Goal: Task Accomplishment & Management: Use online tool/utility

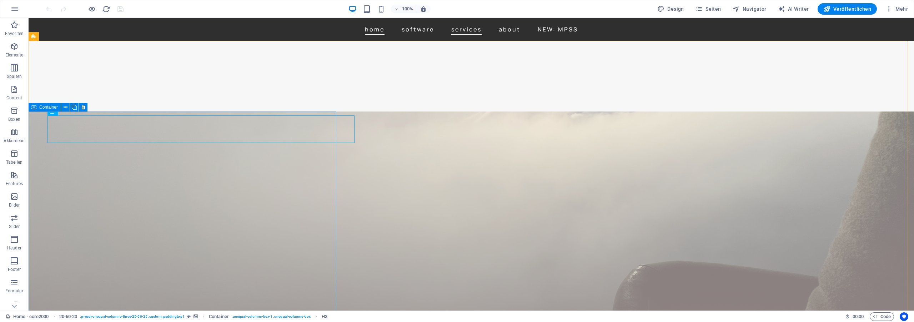
click at [36, 106] on icon at bounding box center [33, 107] width 5 height 9
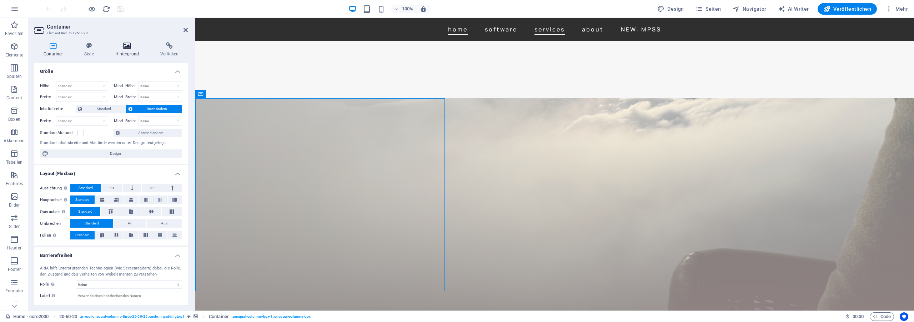
click at [121, 47] on icon at bounding box center [127, 45] width 42 height 7
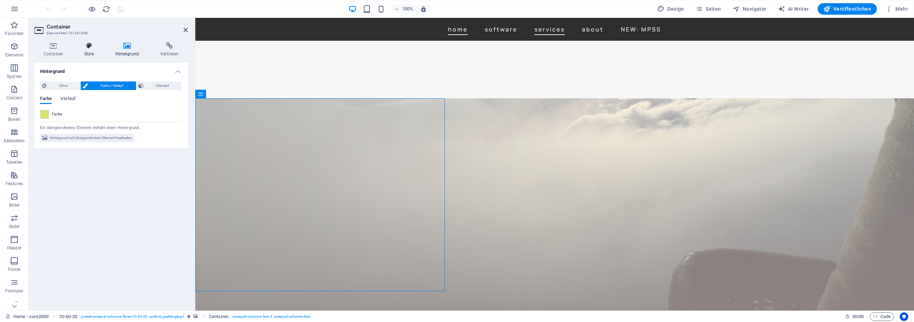
click at [84, 49] on icon at bounding box center [89, 45] width 28 height 7
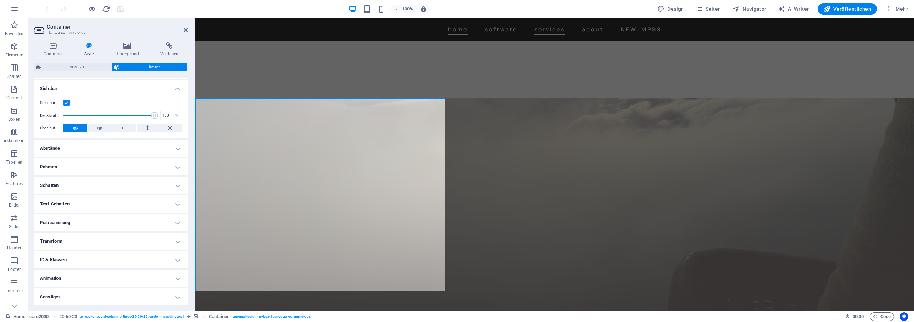
scroll to position [75, 0]
click at [68, 293] on h4 "Sonstiges" at bounding box center [111, 295] width 154 height 17
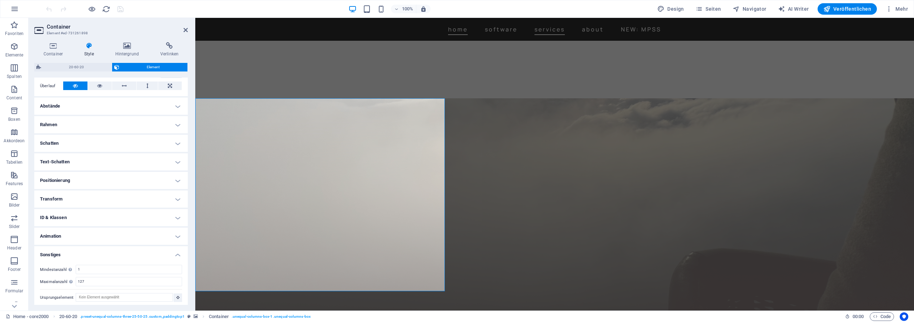
scroll to position [119, 0]
click at [67, 230] on h4 "Animation" at bounding box center [111, 233] width 154 height 17
click at [76, 216] on h4 "ID & Klassen" at bounding box center [111, 214] width 154 height 17
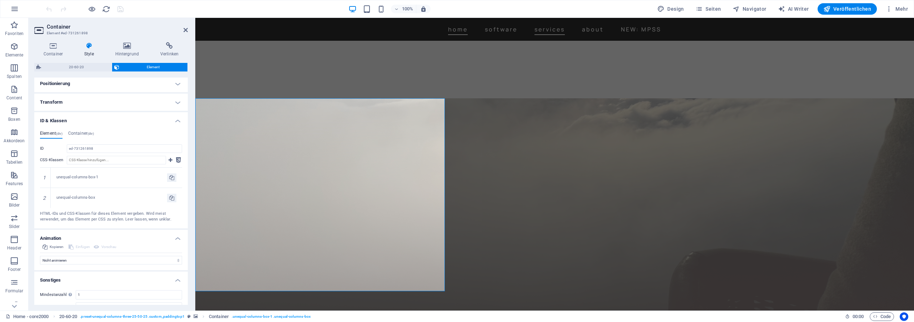
scroll to position [215, 0]
click at [204, 92] on div "Container" at bounding box center [211, 94] width 32 height 9
click at [751, 6] on span "Navigator" at bounding box center [750, 8] width 34 height 7
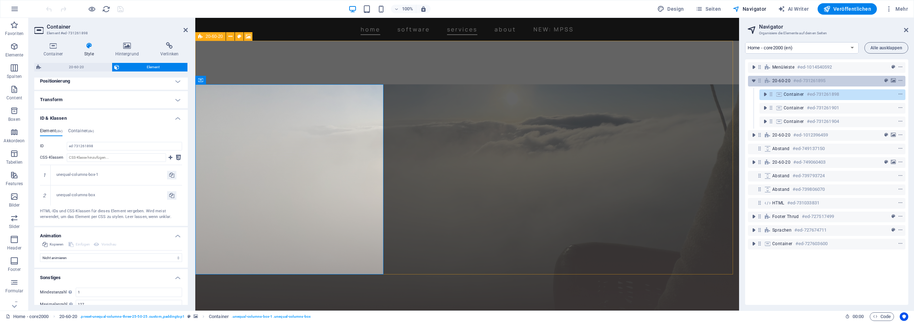
click at [782, 78] on span "20-60-20" at bounding box center [781, 81] width 18 height 6
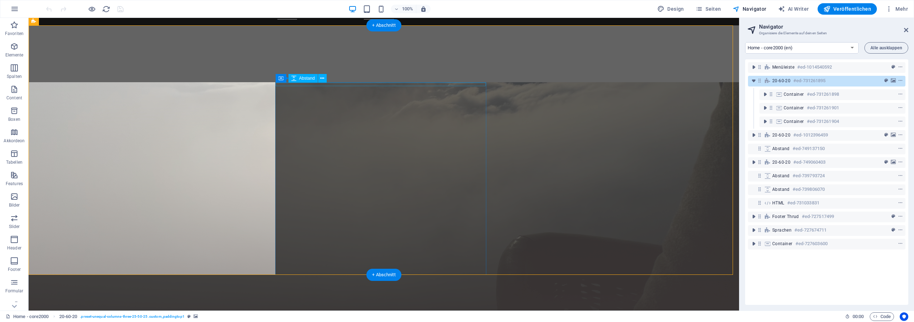
scroll to position [0, 0]
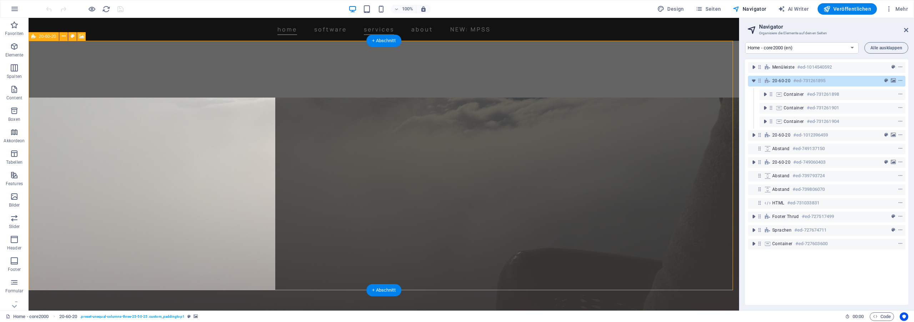
click at [782, 80] on span "20-60-20" at bounding box center [781, 81] width 18 height 6
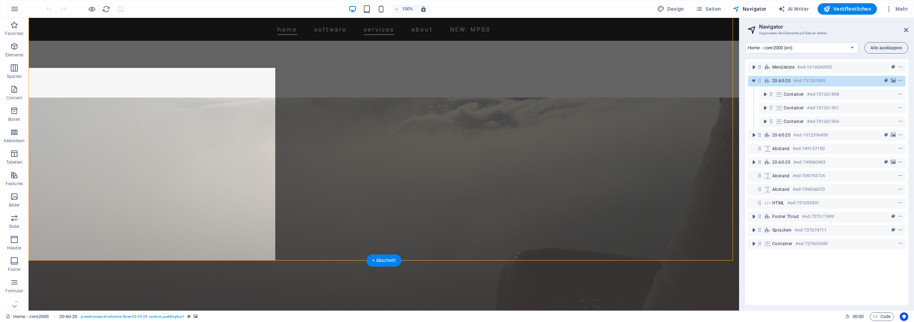
scroll to position [30, 0]
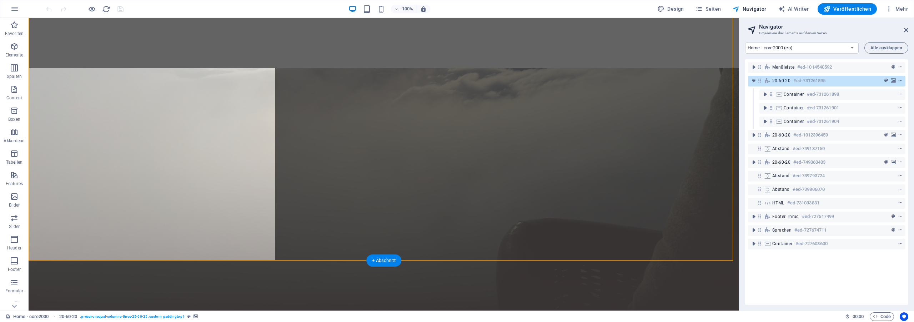
click at [782, 80] on span "20-60-20" at bounding box center [781, 81] width 18 height 6
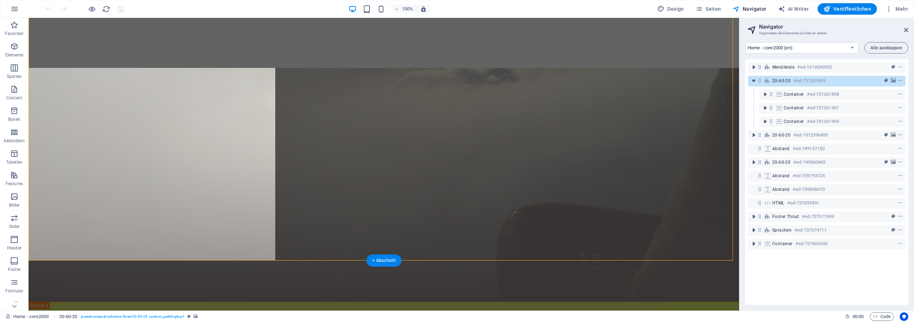
select select "px"
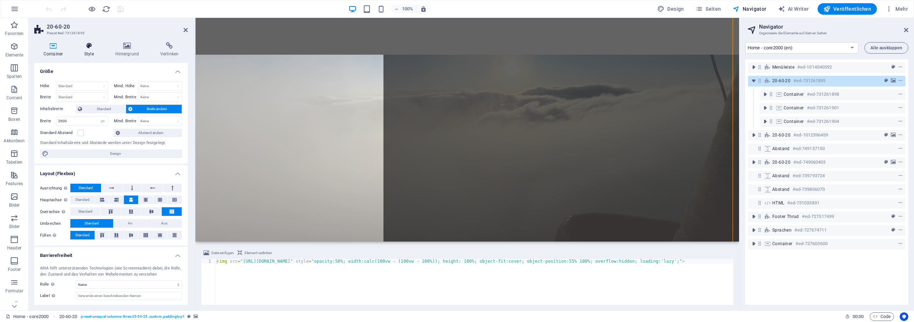
click at [76, 47] on icon at bounding box center [89, 45] width 28 height 7
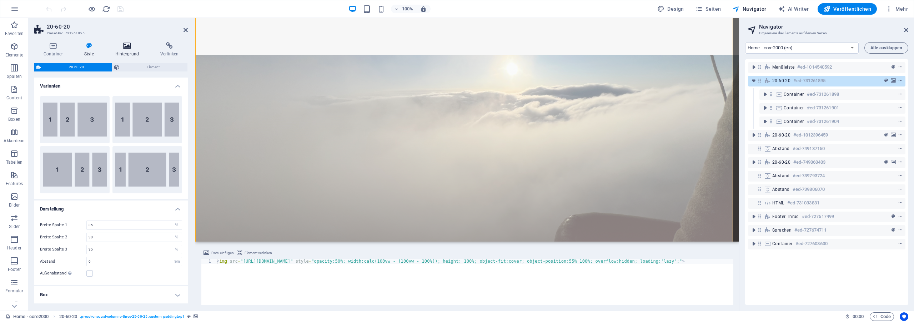
click at [124, 52] on h4 "Hintergrund" at bounding box center [128, 49] width 45 height 15
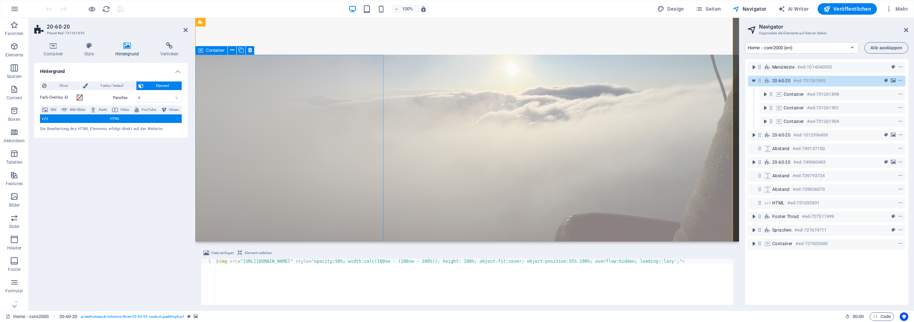
click at [204, 51] on div "Container" at bounding box center [211, 50] width 32 height 9
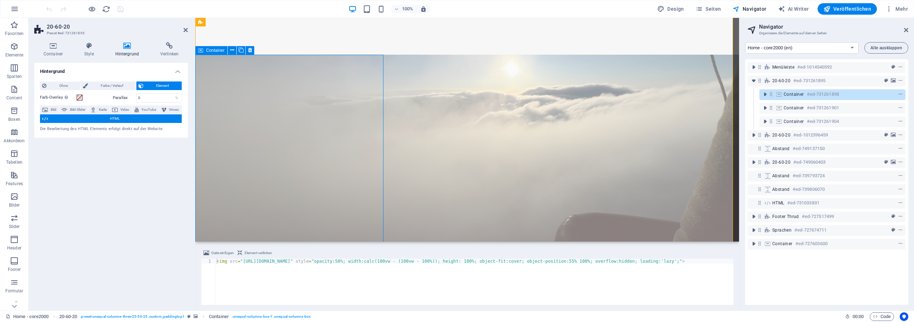
click at [204, 51] on div "Container" at bounding box center [211, 50] width 32 height 9
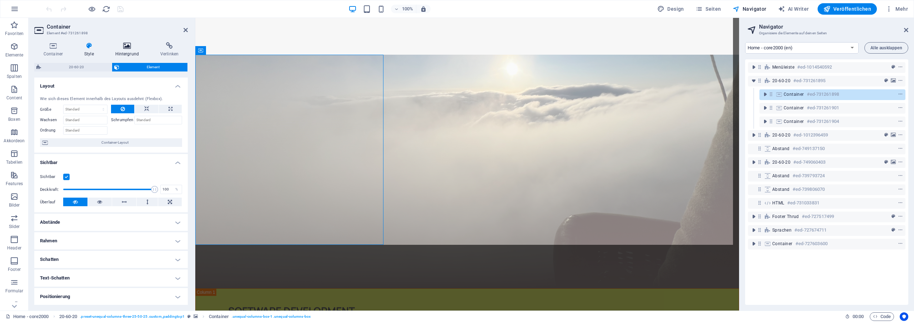
click at [120, 52] on h4 "Hintergrund" at bounding box center [128, 49] width 45 height 15
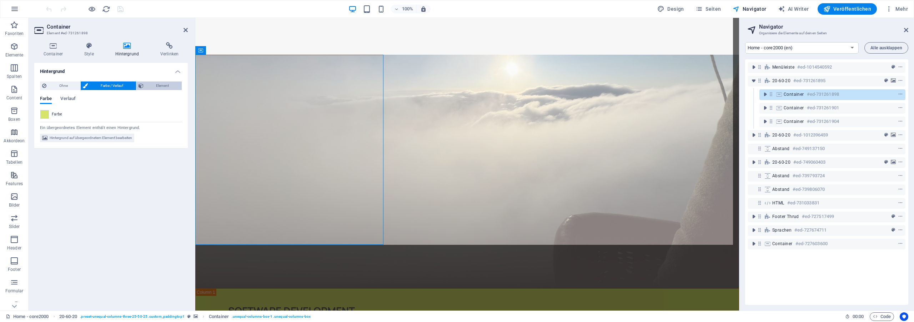
click at [160, 84] on span "Element" at bounding box center [163, 85] width 34 height 9
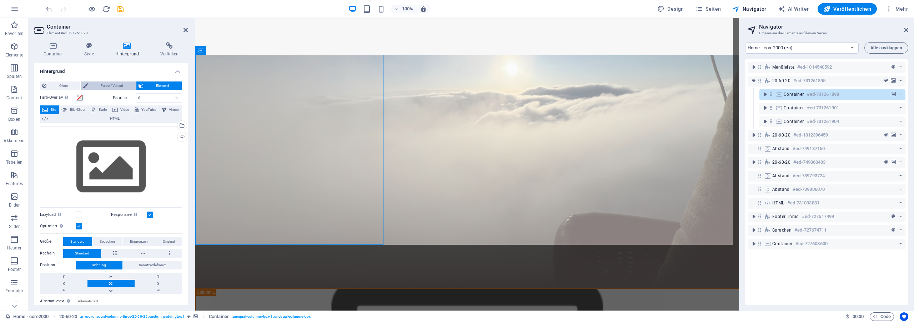
click at [110, 87] on span "Farbe / Verlauf" at bounding box center [112, 85] width 44 height 9
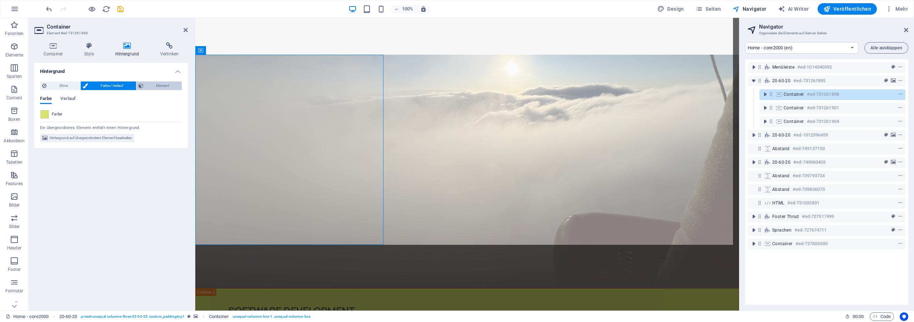
click at [161, 87] on span "Element" at bounding box center [163, 85] width 34 height 9
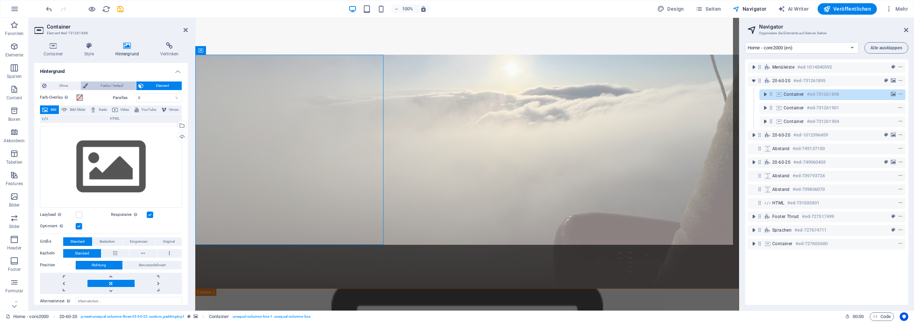
click at [116, 83] on span "Farbe / Verlauf" at bounding box center [112, 85] width 44 height 9
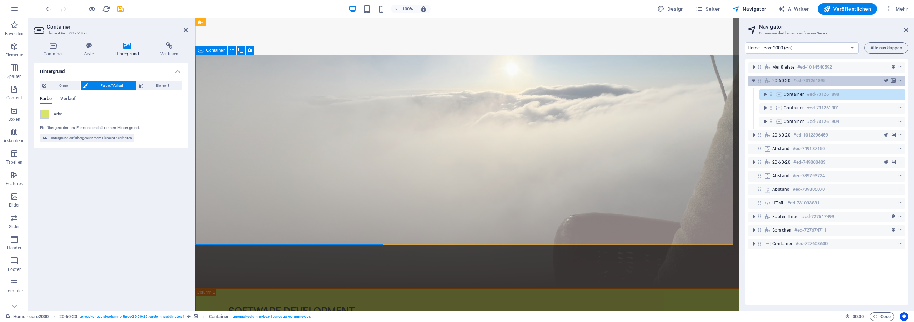
click at [806, 81] on h6 "#ed-731261895" at bounding box center [809, 80] width 32 height 9
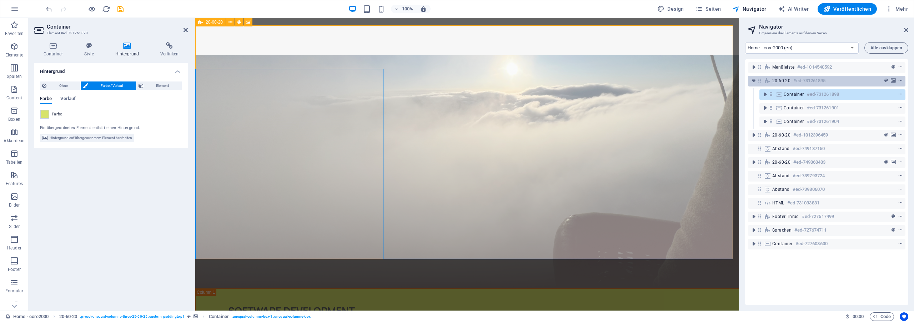
scroll to position [15, 0]
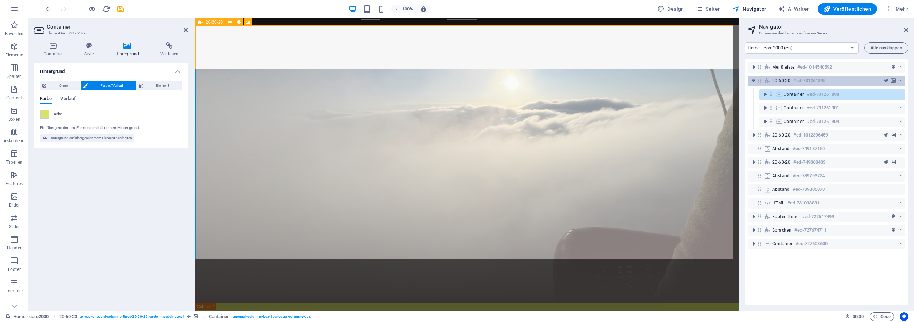
click at [806, 81] on h6 "#ed-731261895" at bounding box center [809, 80] width 32 height 9
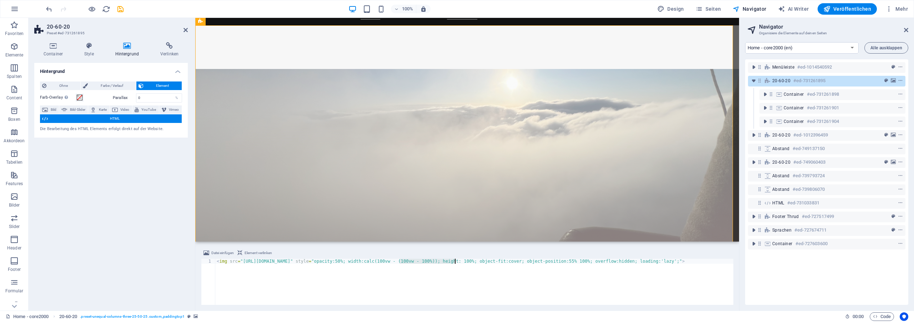
drag, startPoint x: 398, startPoint y: 262, endPoint x: 456, endPoint y: 262, distance: 57.5
click at [456, 262] on div "< img src = "[URL][DOMAIN_NAME]" style = "opacity:50%; width:calc(100vw - (100v…" at bounding box center [478, 283] width 527 height 50
click at [437, 262] on div "< img src = "[URL][DOMAIN_NAME]" style = "opacity:50%; width:calc(100vw - (100v…" at bounding box center [474, 281] width 518 height 46
drag, startPoint x: 626, startPoint y: 262, endPoint x: 631, endPoint y: 262, distance: 5.4
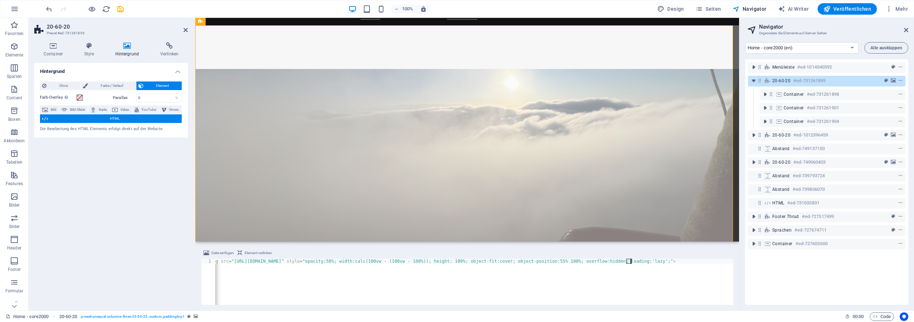
click at [631, 262] on div "< img src = "[URL][DOMAIN_NAME]" style = "opacity:50%; width:calc(100vw - (100v…" at bounding box center [469, 283] width 527 height 50
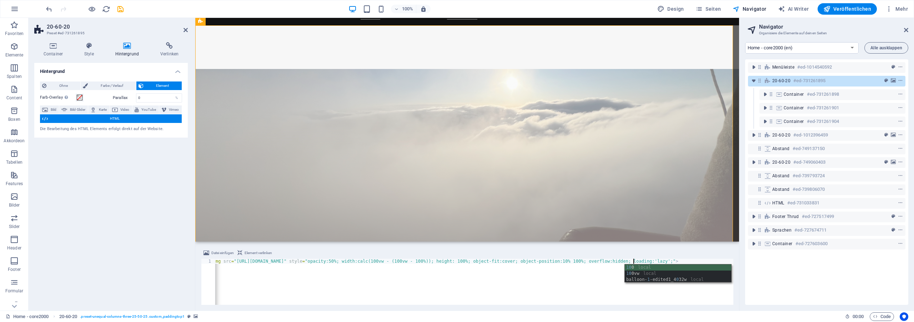
click at [591, 268] on div "< img src = "[URL][DOMAIN_NAME]" style = "opacity:50%; width:calc(100vw - (100v…" at bounding box center [472, 283] width 527 height 50
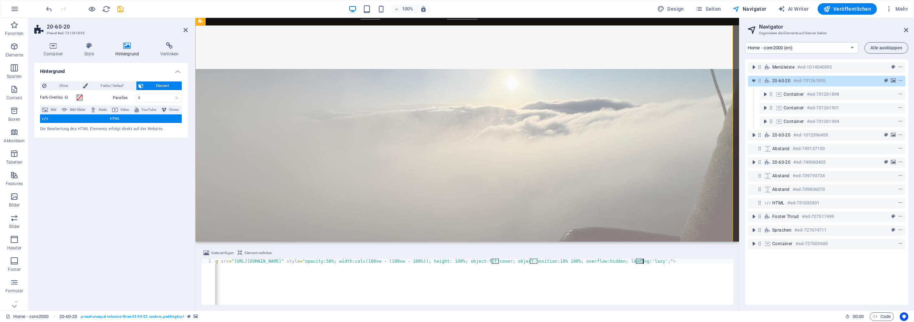
drag, startPoint x: 636, startPoint y: 261, endPoint x: 643, endPoint y: 261, distance: 6.8
click at [643, 261] on div "< img src = "[URL][DOMAIN_NAME]" style = "opacity:50%; width:calc(100vw - (100v…" at bounding box center [469, 283] width 527 height 50
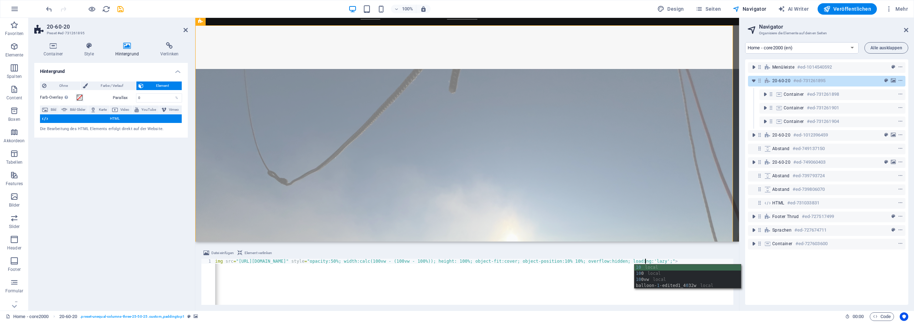
scroll to position [0, 6]
click at [558, 275] on div "< img src = "[URL][DOMAIN_NAME]" style = "opacity:50%; width:calc(100vw - (100v…" at bounding box center [473, 283] width 524 height 50
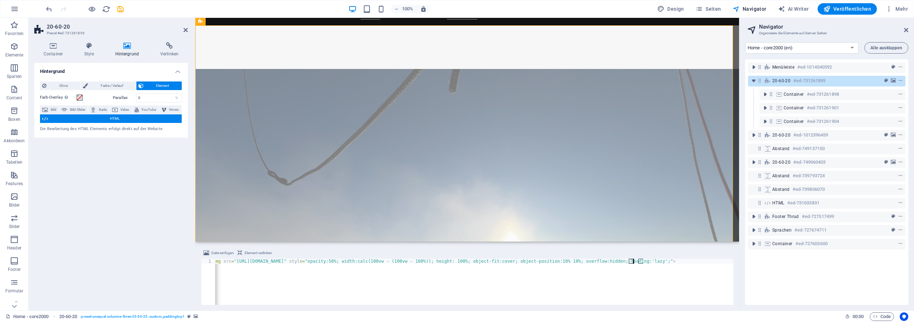
drag, startPoint x: 628, startPoint y: 261, endPoint x: 633, endPoint y: 261, distance: 5.7
click at [633, 261] on div "< img src = "[URL][DOMAIN_NAME]" style = "opacity:50%; width:calc(100vw - (100v…" at bounding box center [471, 283] width 524 height 50
click at [629, 271] on div "< img src = "[URL][DOMAIN_NAME]" style = "opacity:50%; width:calc(100vw - (100v…" at bounding box center [473, 283] width 524 height 50
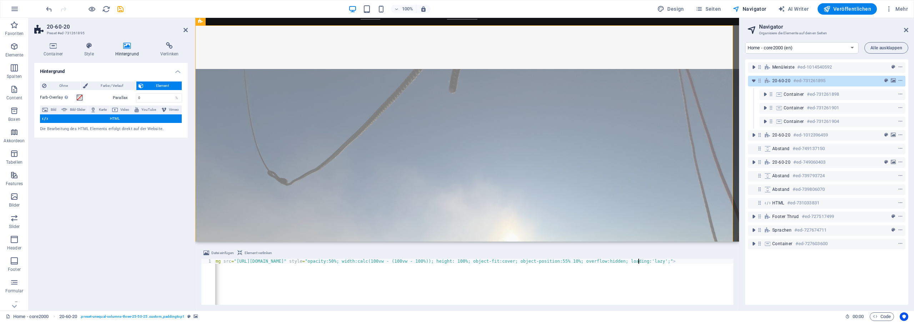
click at [640, 261] on div "< img src = "[URL][DOMAIN_NAME]" style = "opacity:50%; width:calc(100vw - (100v…" at bounding box center [471, 283] width 524 height 50
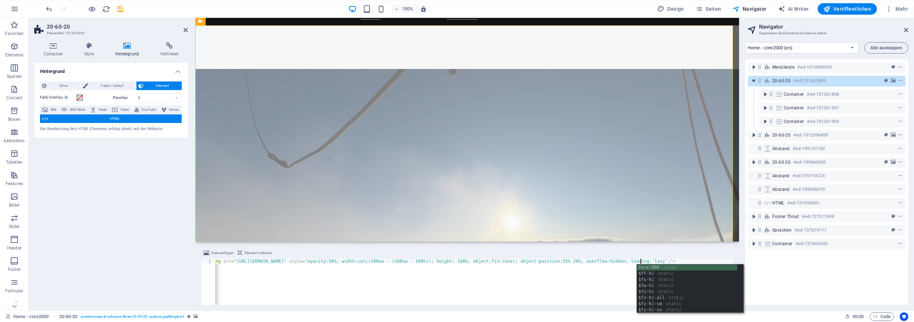
click at [648, 260] on div "< img src = "[URL][DOMAIN_NAME]" style = "opacity:50%; width:calc(100vw - (100v…" at bounding box center [471, 283] width 524 height 50
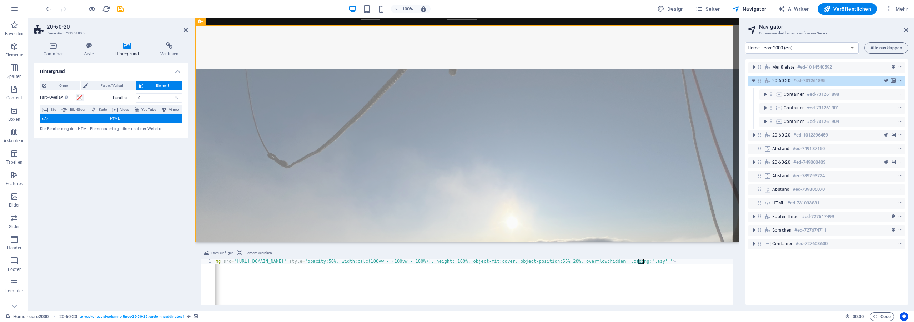
drag, startPoint x: 638, startPoint y: 261, endPoint x: 643, endPoint y: 261, distance: 5.4
click at [643, 261] on div "< img src = "[URL][DOMAIN_NAME]" style = "opacity:50%; width:calc(100vw - (100v…" at bounding box center [471, 283] width 524 height 50
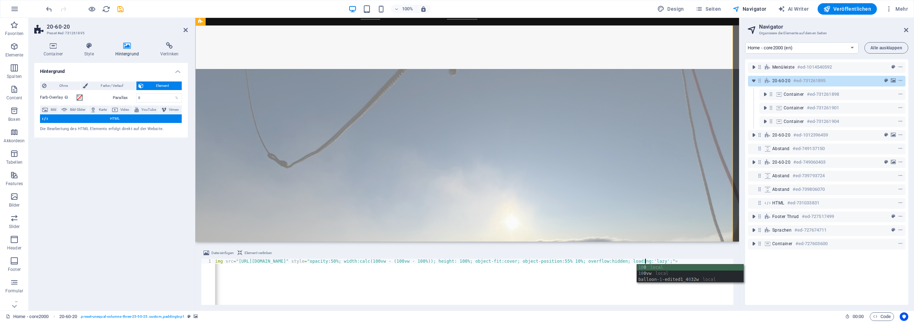
scroll to position [0, 35]
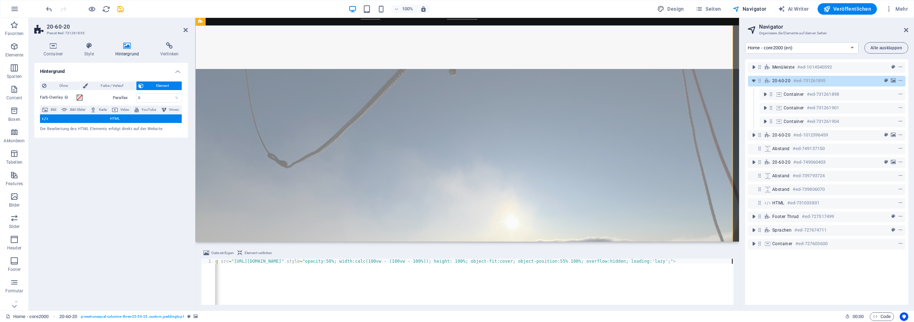
click at [612, 281] on div "< img src = "[URL][DOMAIN_NAME]" style = "opacity:50%; width:calc(100vw - (100v…" at bounding box center [469, 283] width 527 height 50
click at [673, 270] on div "< img src = "[URL][DOMAIN_NAME]" style = "opacity:50%; width:calc(100vw - (100v…" at bounding box center [469, 283] width 527 height 50
drag, startPoint x: 635, startPoint y: 261, endPoint x: 643, endPoint y: 261, distance: 7.9
click at [643, 261] on div "< img src = "[URL][DOMAIN_NAME]" style = "opacity:50%; width:calc(100vw - (100v…" at bounding box center [469, 283] width 527 height 50
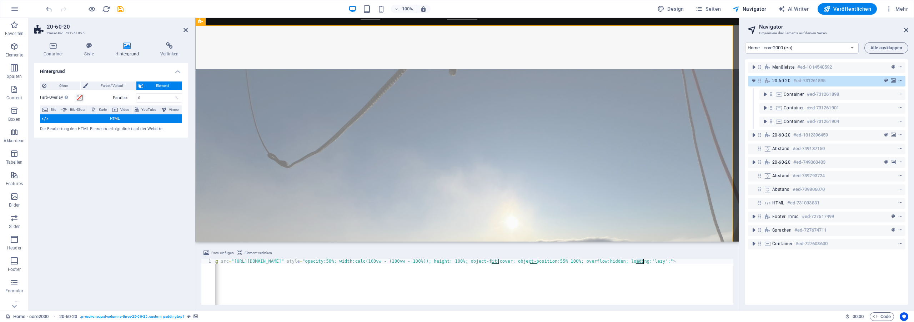
scroll to position [0, 4]
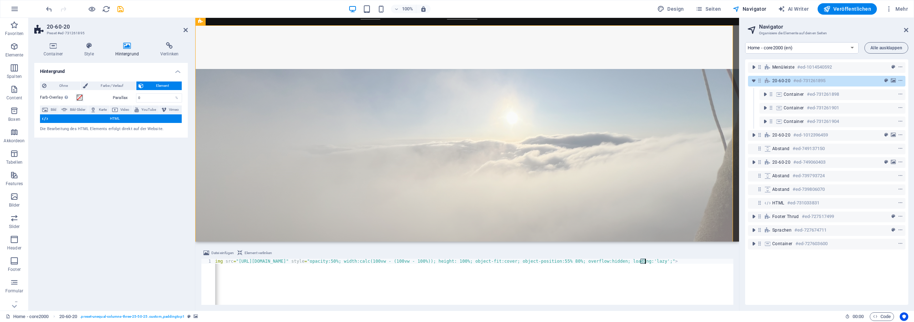
drag, startPoint x: 639, startPoint y: 261, endPoint x: 645, endPoint y: 261, distance: 5.4
click at [645, 261] on div "< img src = "[URL][DOMAIN_NAME]" style = "opacity:50%; width:calc(100vw - (100v…" at bounding box center [473, 283] width 524 height 50
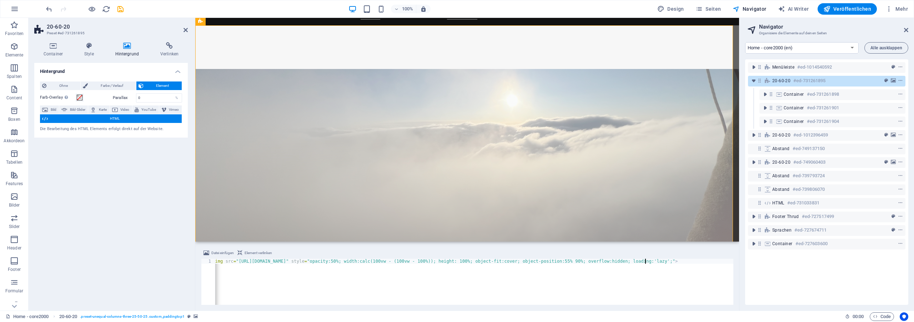
scroll to position [0, 6]
click at [669, 280] on div "< img src = "[URL][DOMAIN_NAME]" style = "opacity:50%; width:calc(100vw - (100v…" at bounding box center [473, 283] width 524 height 50
drag, startPoint x: 639, startPoint y: 261, endPoint x: 643, endPoint y: 261, distance: 3.9
click at [643, 261] on div "< img src = "[URL][DOMAIN_NAME]" style = "opacity:50%; width:calc(100vw - (100v…" at bounding box center [471, 283] width 524 height 50
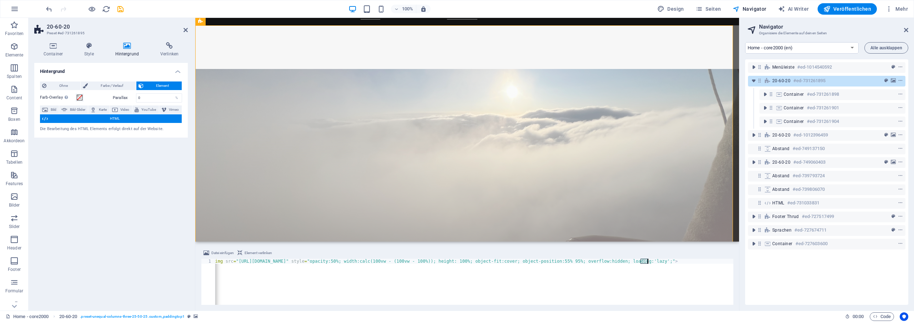
drag, startPoint x: 640, startPoint y: 261, endPoint x: 647, endPoint y: 261, distance: 6.4
click at [647, 261] on div "< img src = "[URL][DOMAIN_NAME]" style = "opacity:50%; width:calc(100vw - (100v…" at bounding box center [473, 283] width 524 height 50
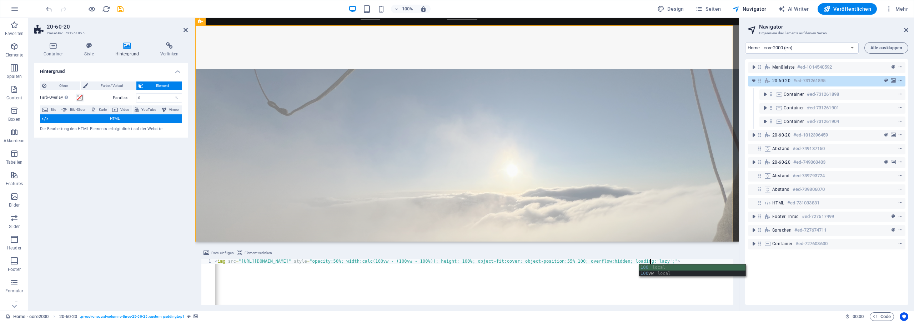
scroll to position [0, 36]
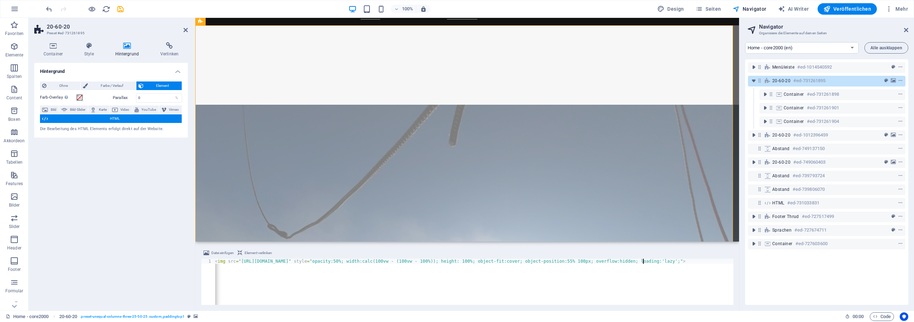
click at [645, 261] on div "< img src = "[URL][DOMAIN_NAME]" style = "opacity:50%; width:calc(100vw - (100v…" at bounding box center [477, 283] width 529 height 50
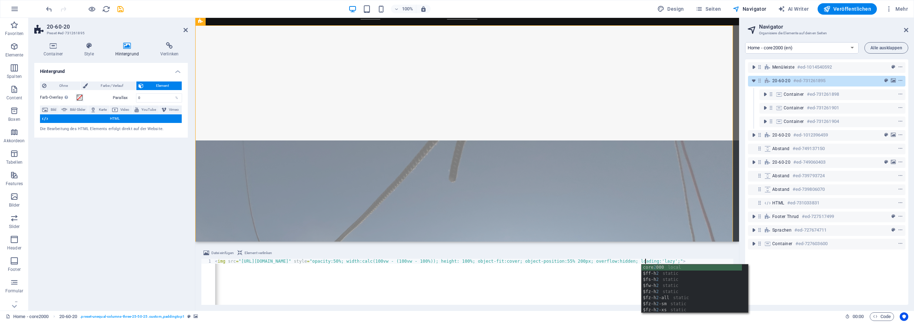
click at [612, 263] on div "< img src = "[URL][DOMAIN_NAME]" style = "opacity:50%; width:calc(100vw - (100v…" at bounding box center [477, 283] width 529 height 50
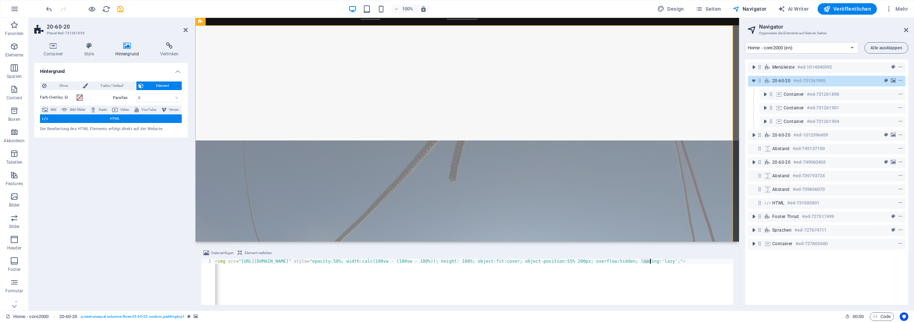
drag, startPoint x: 642, startPoint y: 262, endPoint x: 649, endPoint y: 261, distance: 6.8
click at [649, 261] on div "< img src = "[URL][DOMAIN_NAME]" style = "opacity:50%; width:calc(100vw - (100v…" at bounding box center [477, 283] width 529 height 50
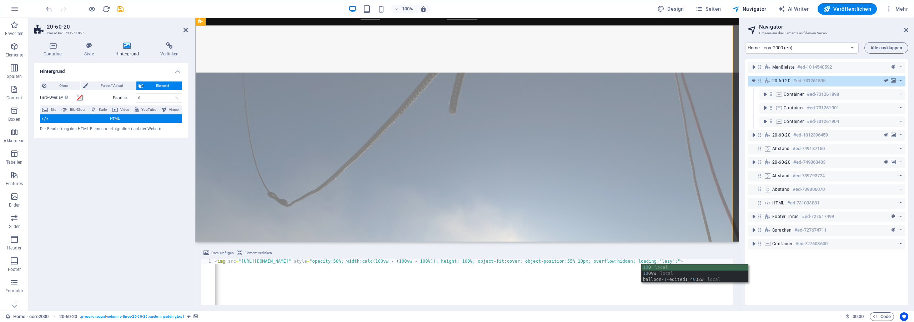
click at [594, 272] on div "< img src = "[URL][DOMAIN_NAME]" style = "opacity:50%; width:calc(100vw - (100v…" at bounding box center [476, 283] width 527 height 50
drag, startPoint x: 634, startPoint y: 261, endPoint x: 639, endPoint y: 261, distance: 4.3
click at [639, 261] on div "< img src = "[URL][DOMAIN_NAME]" style = "opacity:50%; width:calc(100vw - (100v…" at bounding box center [469, 283] width 527 height 50
click at [641, 261] on div "< img src = "[URL][DOMAIN_NAME]" style = "opacity:50%; width:calc(100vw - (100v…" at bounding box center [469, 283] width 527 height 50
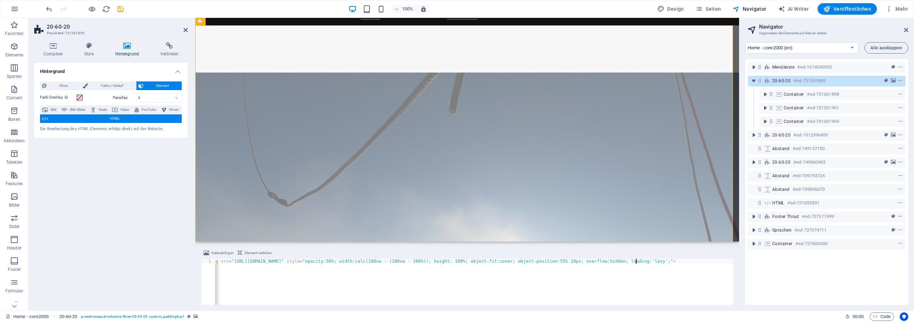
click at [635, 262] on div "< img src = "[URL][DOMAIN_NAME]" style = "opacity:50%; width:calc(100vw - (100v…" at bounding box center [469, 283] width 527 height 50
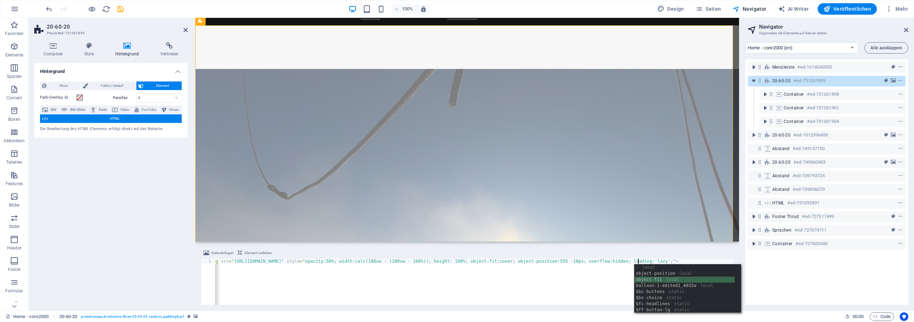
click at [640, 276] on div "- local object - position local object - fit local balloon - 1-edited1_4032w lo…" at bounding box center [684, 294] width 100 height 61
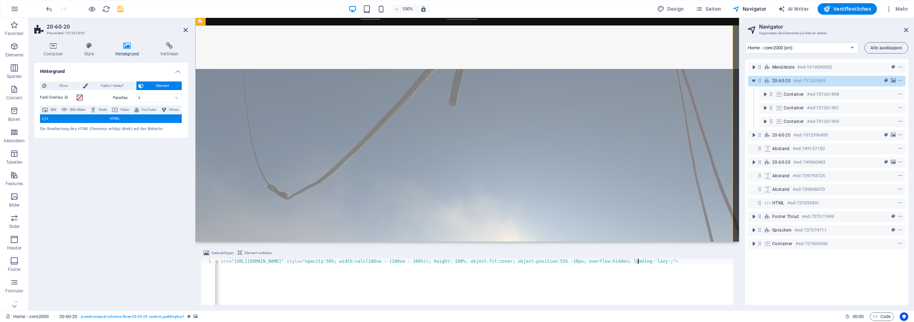
click at [639, 262] on div "< img src = "[URL][DOMAIN_NAME]" style = "opacity:50%; width:calc(100vw - (100v…" at bounding box center [474, 281] width 518 height 46
click at [641, 261] on div "< img src = "[URL][DOMAIN_NAME]" style = "opacity:50%; width:calc(100vw - (100v…" at bounding box center [470, 283] width 529 height 50
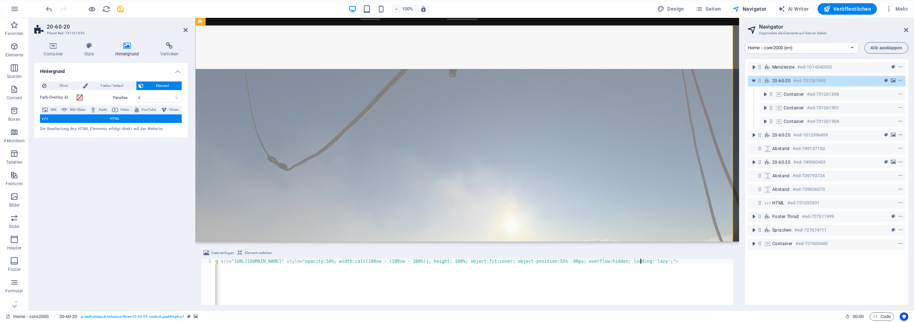
scroll to position [0, 35]
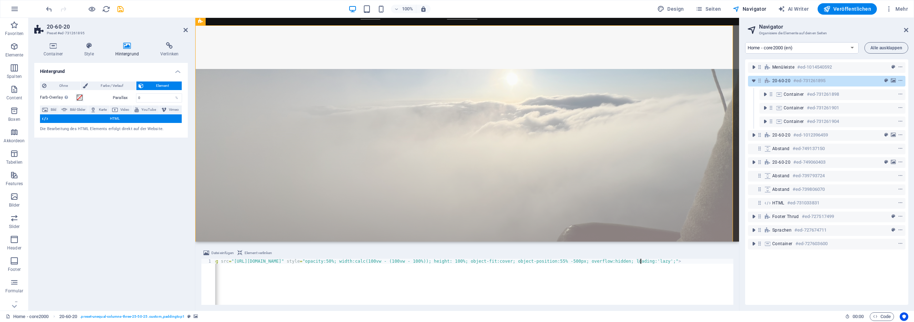
click at [640, 261] on div "< img src = "[URL][DOMAIN_NAME]" style = "opacity:50%; width:calc(100vw - (100v…" at bounding box center [472, 283] width 532 height 50
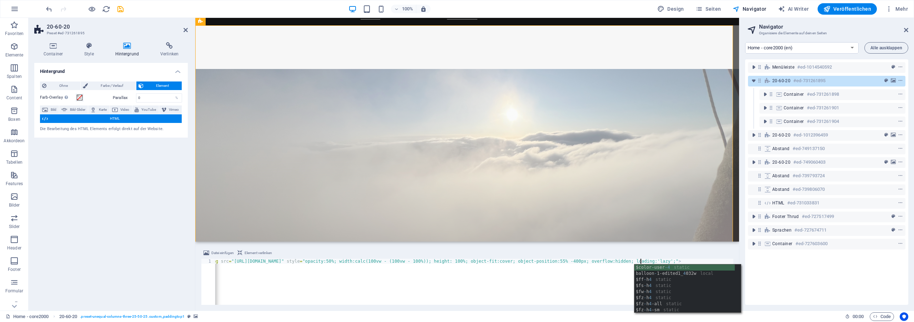
click at [611, 275] on div "< img src = "[URL][DOMAIN_NAME]" style = "opacity:50%; width:calc(100vw - (100v…" at bounding box center [472, 283] width 532 height 50
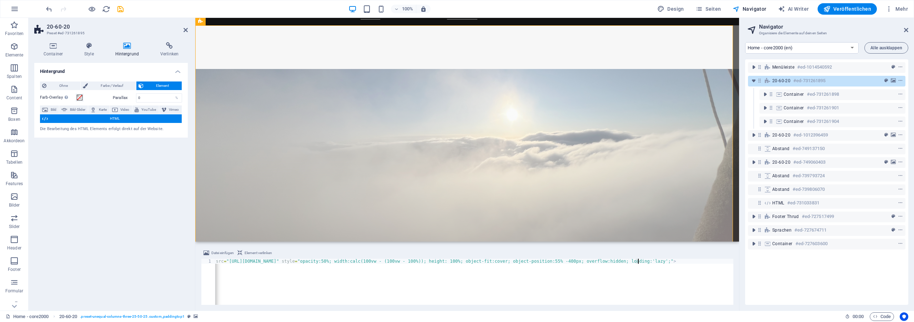
click at [637, 262] on div "< img src = "[URL][DOMAIN_NAME]" style = "opacity:50%; width:calc(100vw - (100v…" at bounding box center [467, 283] width 532 height 50
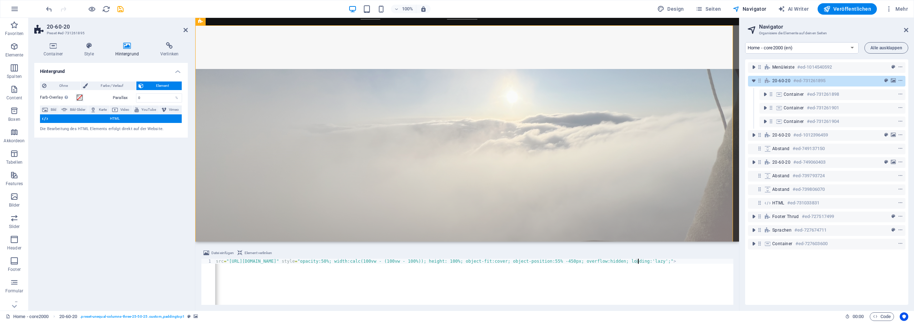
click at [638, 261] on div "< img src = "[URL][DOMAIN_NAME]" style = "opacity:50%; width:calc(100vw - (100v…" at bounding box center [467, 283] width 532 height 50
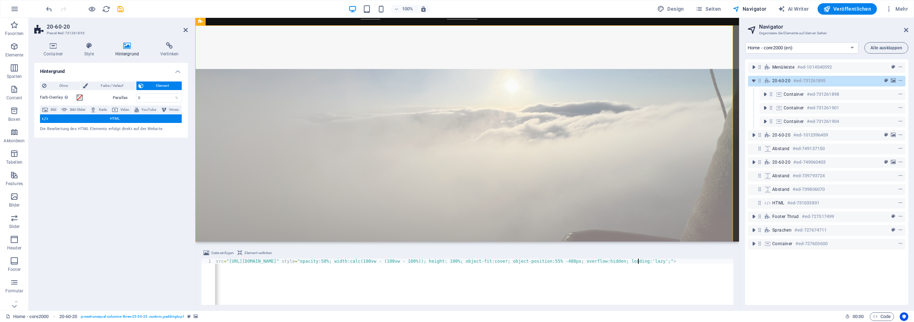
scroll to position [0, 11]
type textarea "<img src="[URL][DOMAIN_NAME]" style="opacity:50%; width:calc(100vw - (100vw - 1…"
click at [119, 10] on icon "save" at bounding box center [120, 9] width 8 height 8
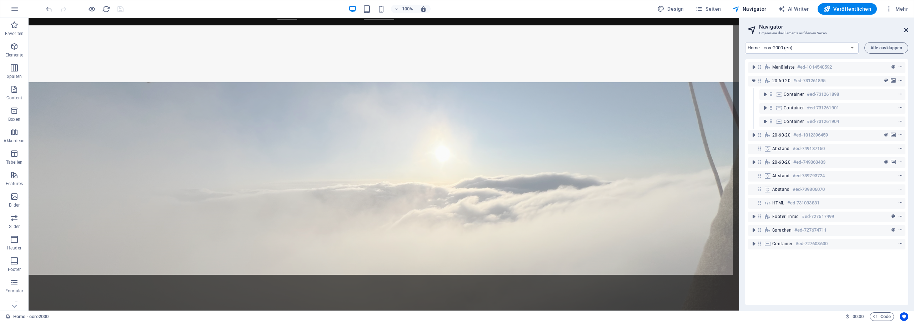
drag, startPoint x: 906, startPoint y: 30, endPoint x: 860, endPoint y: 19, distance: 47.0
click at [906, 30] on icon at bounding box center [906, 30] width 4 height 6
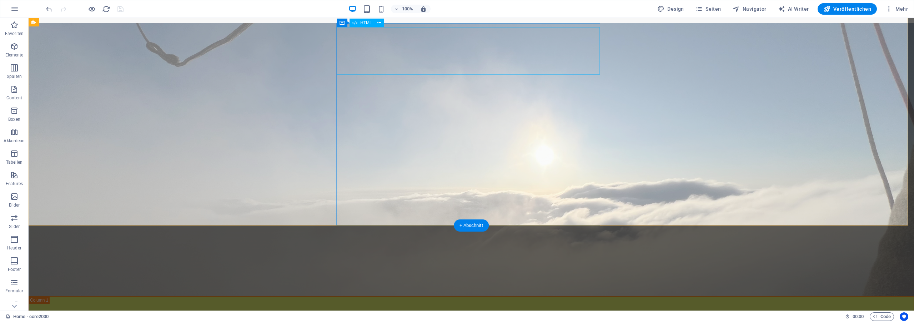
scroll to position [0, 0]
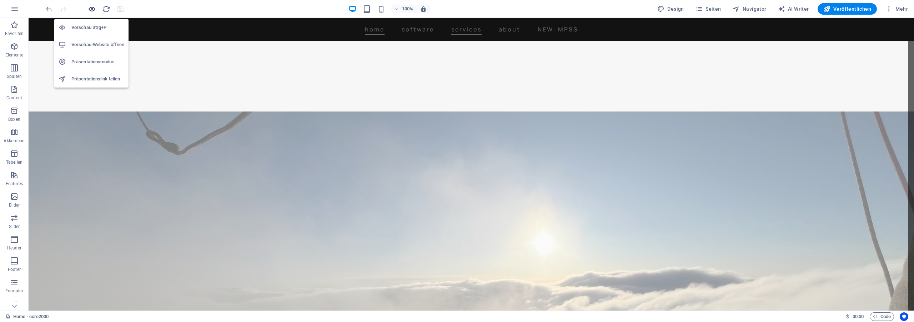
click at [91, 10] on icon "button" at bounding box center [92, 9] width 8 height 8
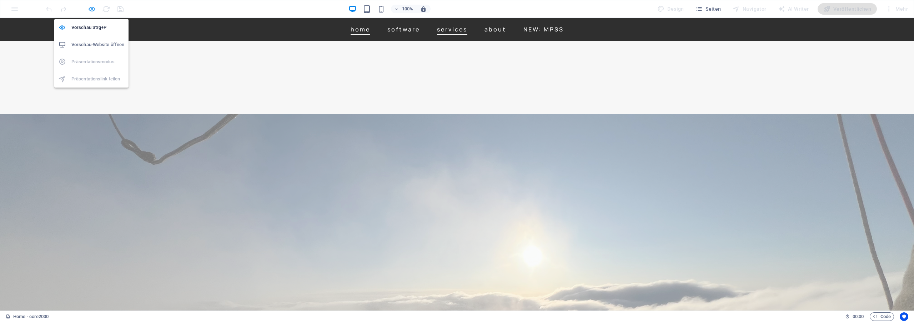
click at [91, 10] on icon "button" at bounding box center [92, 9] width 8 height 8
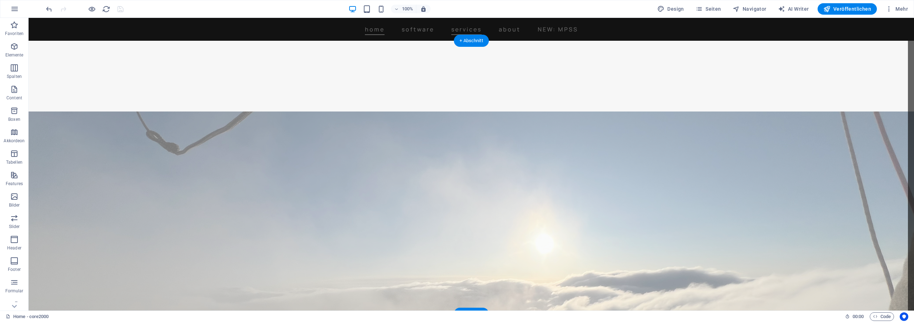
click at [257, 111] on div at bounding box center [471, 247] width 885 height 273
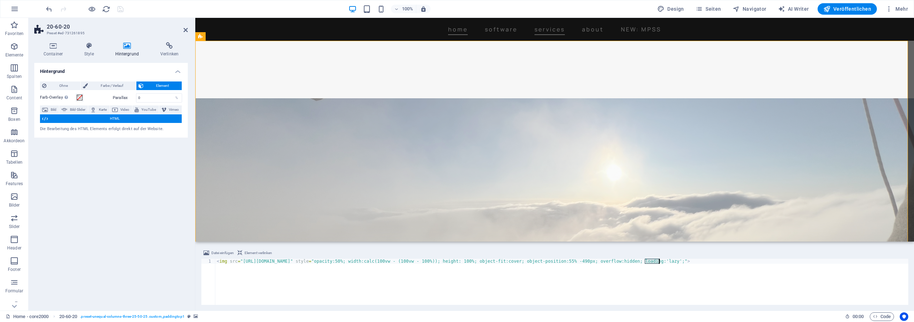
drag, startPoint x: 646, startPoint y: 260, endPoint x: 660, endPoint y: 261, distance: 13.9
click at [660, 261] on div "< img src = "[URL][DOMAIN_NAME]" style = "opacity:50%; width:calc(100vw - (100v…" at bounding box center [561, 283] width 693 height 50
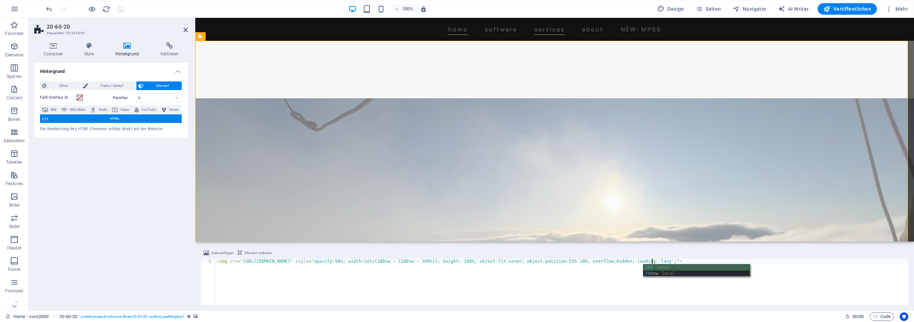
scroll to position [0, 36]
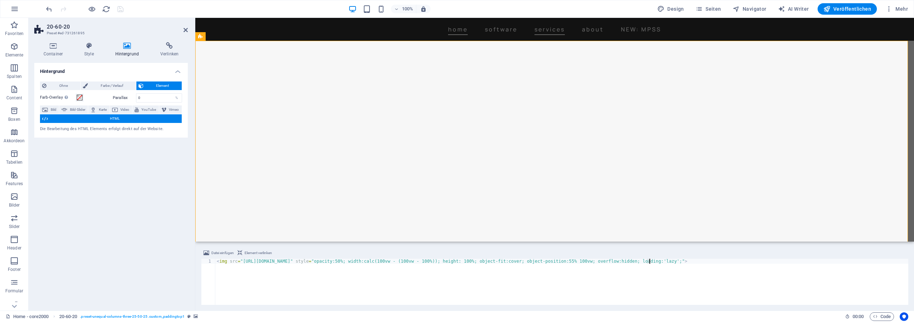
click at [650, 261] on div "< img src = "[URL][DOMAIN_NAME]" style = "opacity:50%; width:calc(100vw - (100v…" at bounding box center [561, 286] width 693 height 56
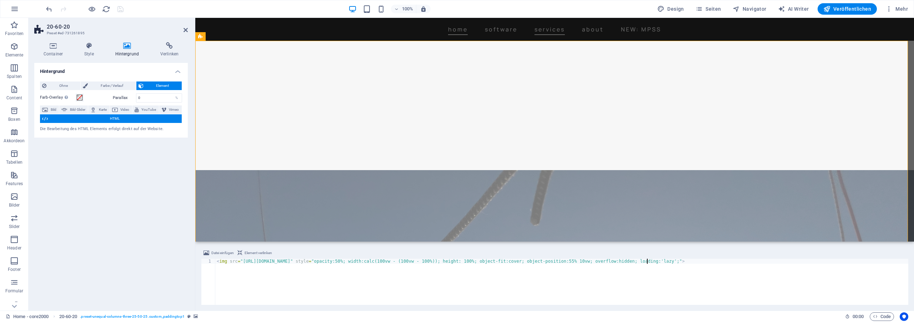
click at [699, 271] on div "< img src = "[URL][DOMAIN_NAME]" style = "opacity:50%; width:calc(100vw - (100v…" at bounding box center [561, 286] width 693 height 56
click at [647, 260] on div "< img src = "[URL][DOMAIN_NAME]" style = "opacity:50%; width:calc(100vw - (100v…" at bounding box center [561, 286] width 693 height 56
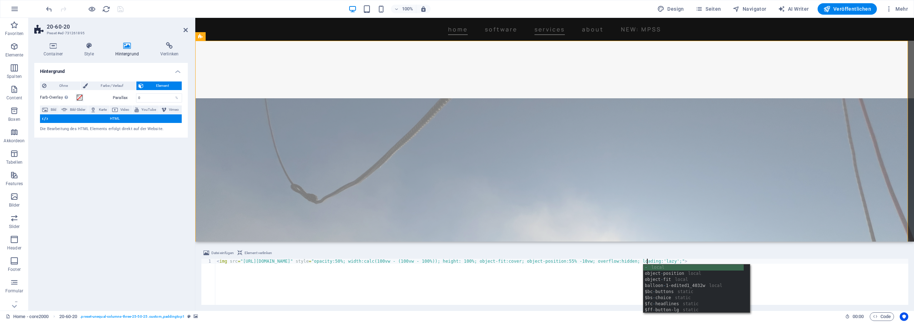
click at [612, 277] on div "< img src = "[URL][DOMAIN_NAME]" style = "opacity:50%; width:calc(100vw - (100v…" at bounding box center [561, 286] width 693 height 56
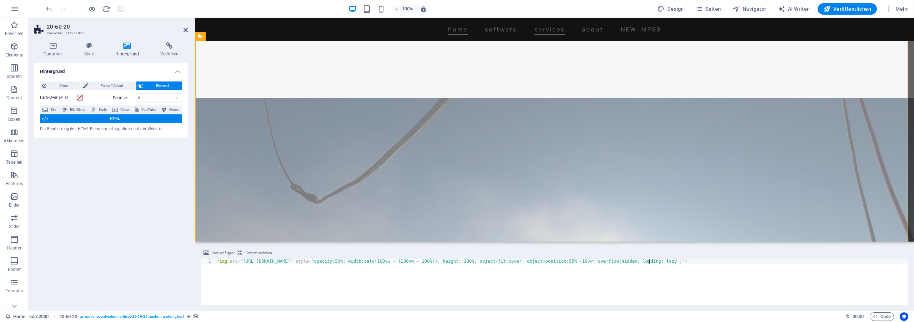
click at [649, 261] on div "< img src = "[URL][DOMAIN_NAME]" style = "opacity:50%; width:calc(100vw - (100v…" at bounding box center [561, 286] width 693 height 56
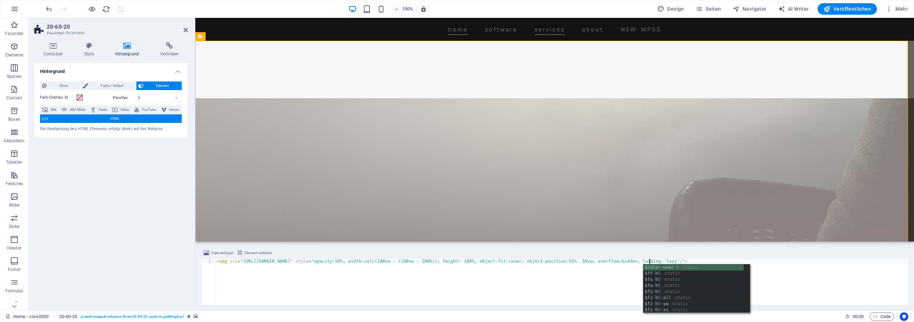
click at [616, 282] on div "< img src = "[URL][DOMAIN_NAME]" style = "opacity:50%; width:calc(100vw - (100v…" at bounding box center [561, 286] width 693 height 56
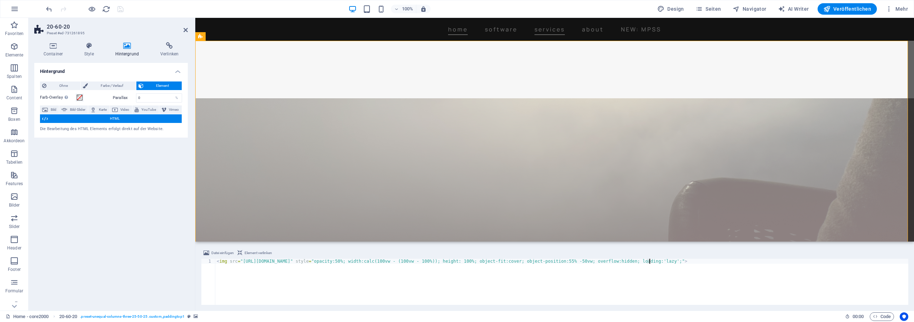
click at [649, 260] on div "< img src = "[URL][DOMAIN_NAME]" style = "opacity:50%; width:calc(100vw - (100v…" at bounding box center [561, 286] width 693 height 56
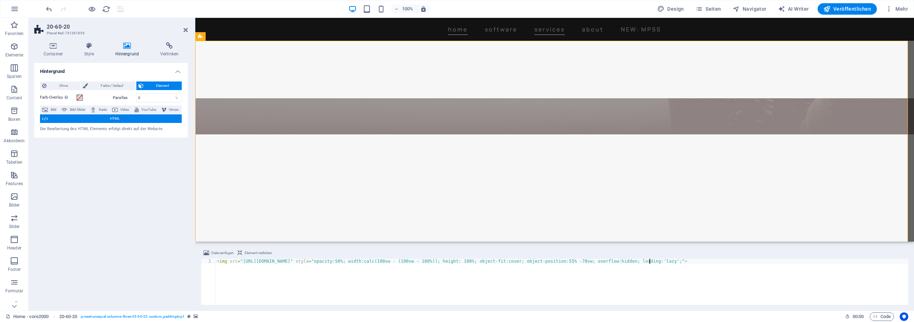
click at [606, 282] on div "< img src = "[URL][DOMAIN_NAME]" style = "opacity:50%; width:calc(100vw - (100v…" at bounding box center [561, 286] width 693 height 56
click at [649, 260] on div "< img src = "[URL][DOMAIN_NAME]" style = "opacity:50%; width:calc(100vw - (100v…" at bounding box center [561, 286] width 693 height 56
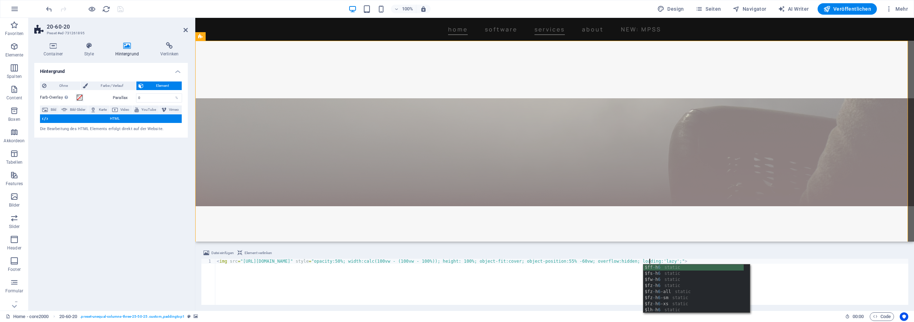
click at [583, 283] on div "< img src = "[URL][DOMAIN_NAME]" style = "opacity:50%; width:calc(100vw - (100v…" at bounding box center [561, 286] width 693 height 56
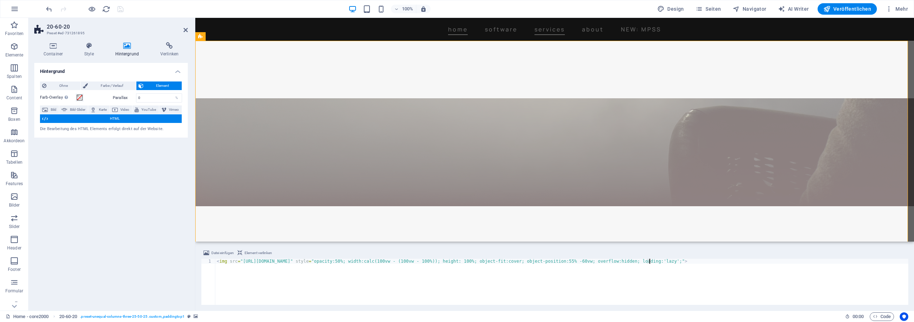
click at [650, 261] on div "< img src = "[URL][DOMAIN_NAME]" style = "opacity:50%; width:calc(100vw - (100v…" at bounding box center [561, 286] width 693 height 56
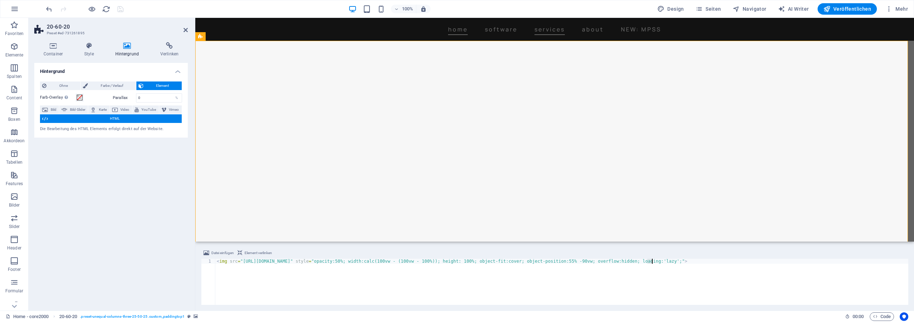
drag, startPoint x: 647, startPoint y: 261, endPoint x: 652, endPoint y: 261, distance: 4.3
click at [652, 261] on div "< img src = "[URL][DOMAIN_NAME]" style = "opacity:50%; width:calc(100vw - (100v…" at bounding box center [561, 286] width 693 height 56
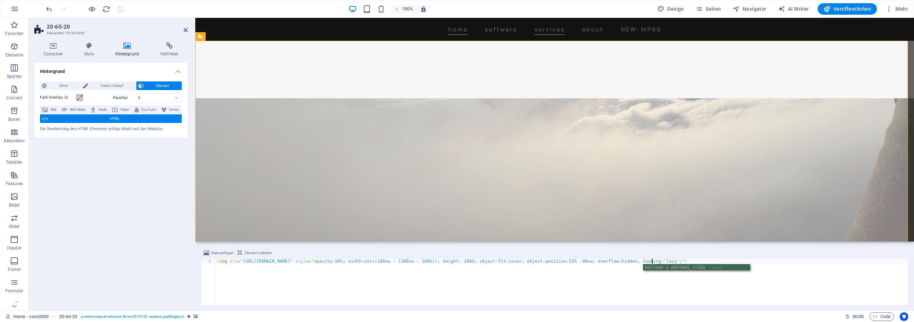
click at [592, 276] on div "< img src = "[URL][DOMAIN_NAME]" style = "opacity:50%; width:calc(100vw - (100v…" at bounding box center [561, 286] width 693 height 56
click at [649, 261] on div "< img src = "[URL][DOMAIN_NAME]" style = "opacity:50%; width:calc(100vw - (100v…" at bounding box center [561, 286] width 693 height 56
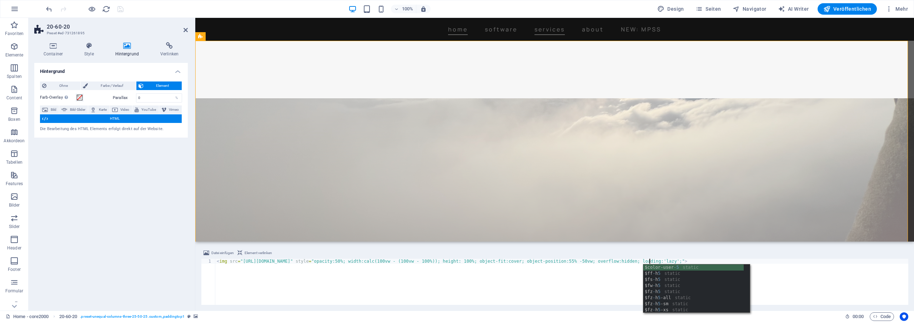
scroll to position [0, 35]
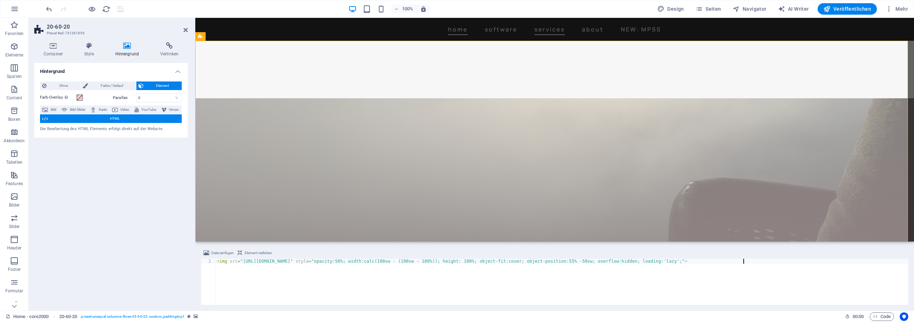
click at [637, 278] on div "< img src = "[URL][DOMAIN_NAME]" style = "opacity:50%; width:calc(100vw - (100v…" at bounding box center [561, 286] width 693 height 56
click at [650, 261] on div "< img src = "[URL][DOMAIN_NAME]" style = "opacity:50%; width:calc(100vw - (100v…" at bounding box center [561, 286] width 693 height 56
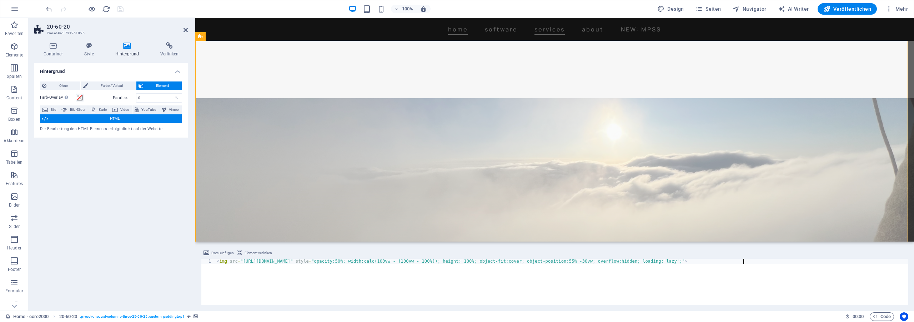
click at [612, 269] on div "< img src = "[URL][DOMAIN_NAME]" style = "opacity:50%; width:calc(100vw - (100v…" at bounding box center [561, 286] width 693 height 56
type textarea "<img src="[URL][DOMAIN_NAME]" style="opacity:50%; width:calc(100vw - (100vw - 1…"
click at [185, 31] on icon at bounding box center [186, 30] width 4 height 6
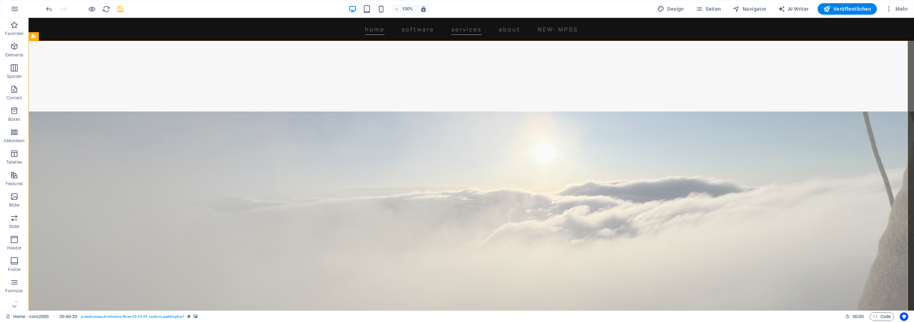
click at [125, 10] on div "100% Design Seiten Navigator AI Writer Veröffentlichen Mehr" at bounding box center [478, 8] width 866 height 11
click at [121, 9] on icon "save" at bounding box center [120, 9] width 8 height 8
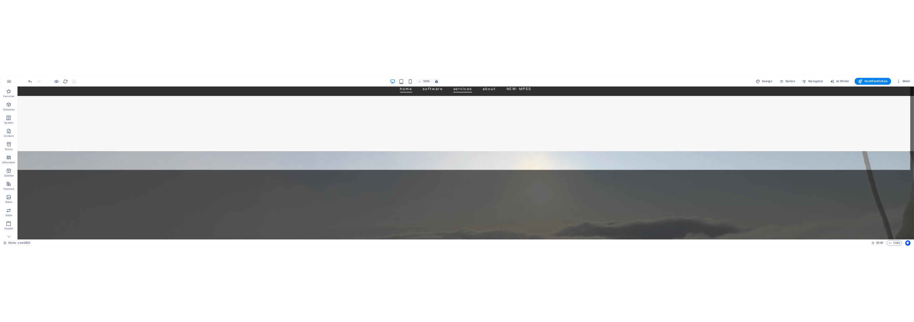
scroll to position [0, 0]
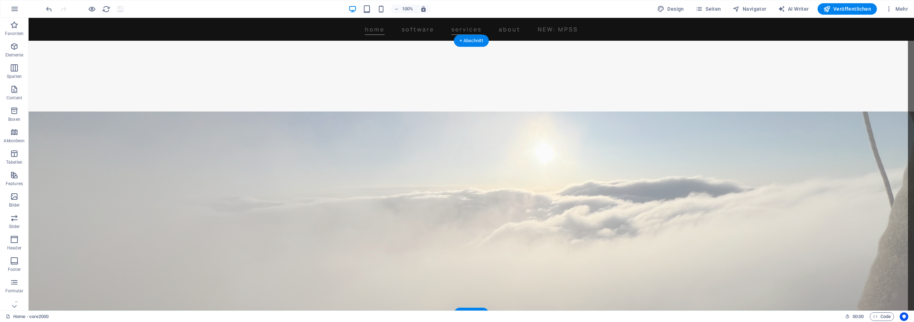
click at [96, 111] on div at bounding box center [471, 247] width 885 height 273
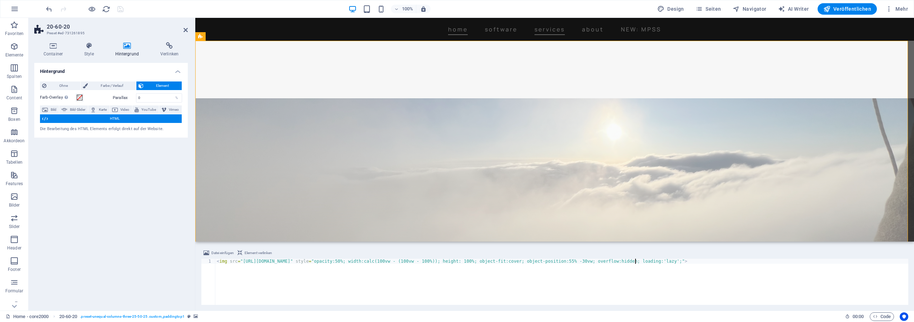
drag, startPoint x: 634, startPoint y: 262, endPoint x: 639, endPoint y: 262, distance: 5.0
click at [639, 262] on div "< img src = "[URL][DOMAIN_NAME]" style = "opacity:50%; width:calc(100vw - (100v…" at bounding box center [561, 286] width 693 height 56
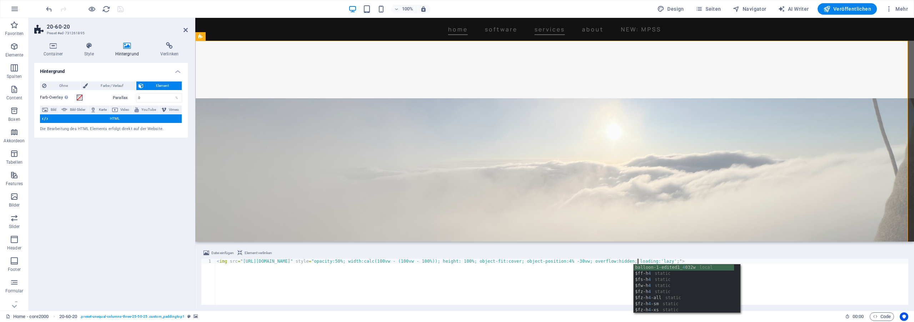
scroll to position [0, 34]
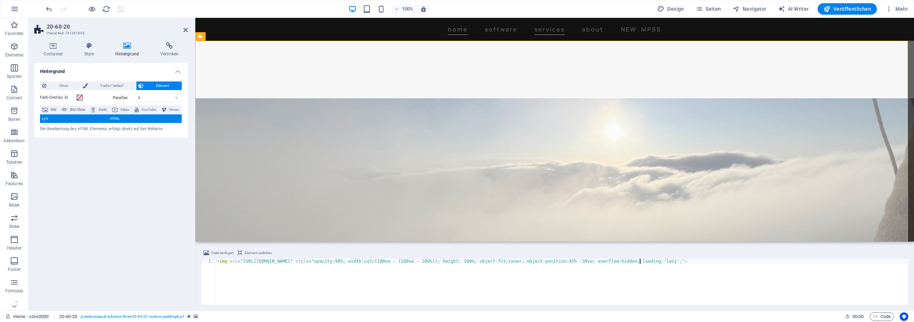
click at [771, 282] on div "< img src = "[URL][DOMAIN_NAME]" style = "opacity:50%; width:calc(100vw - (100v…" at bounding box center [561, 286] width 693 height 56
click at [637, 262] on div "< img src = "[URL][DOMAIN_NAME]" style = "opacity:50%; width:calc(100vw - (100v…" at bounding box center [561, 286] width 693 height 56
type textarea "<img src="[URL][DOMAIN_NAME]" style="opacity:50%; width:calc(100vw - (100vw - 1…"
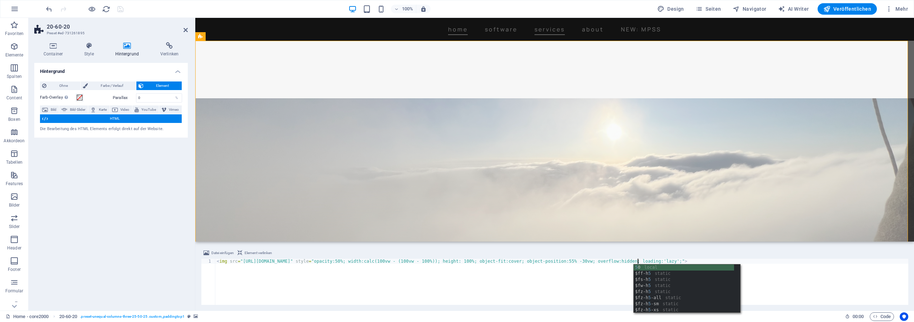
click at [791, 287] on div "< img src = "[URL][DOMAIN_NAME]" style = "opacity:50%; width:calc(100vw - (100v…" at bounding box center [561, 286] width 693 height 56
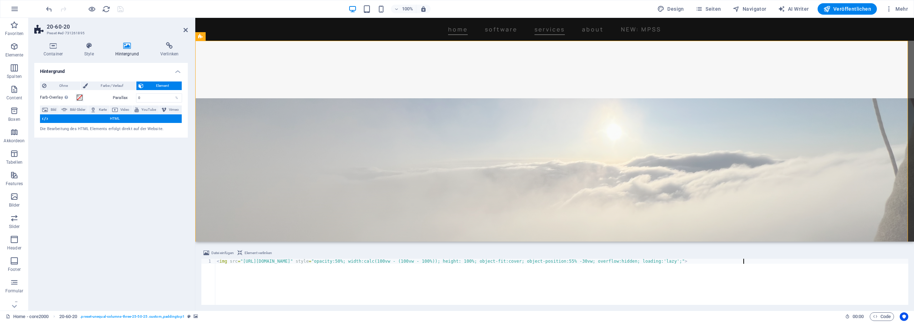
click at [774, 288] on div "< img src = "[URL][DOMAIN_NAME]" style = "opacity:50%; width:calc(100vw - (100v…" at bounding box center [561, 286] width 693 height 56
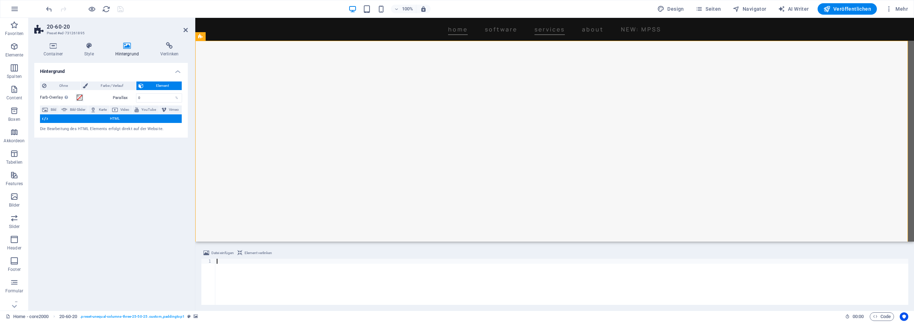
type textarea "<img src="[URL][DOMAIN_NAME]" style="opacity:50%; width:calc(100vw - (100vw - 1…"
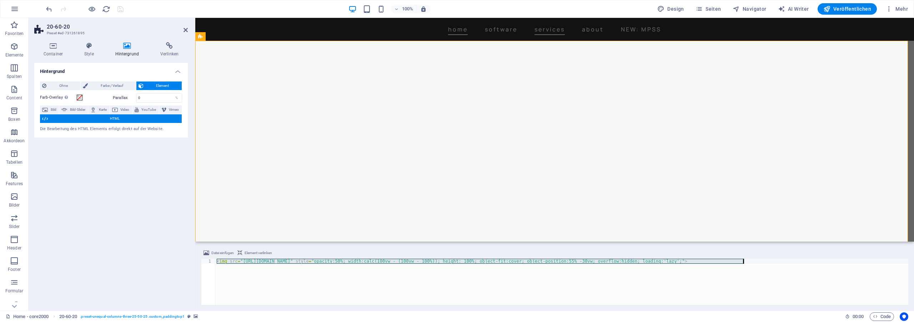
click at [779, 278] on div "< img src = "[URL][DOMAIN_NAME]" style = "opacity:50%; width:calc(100vw - (100v…" at bounding box center [561, 281] width 693 height 46
paste textarea "<img src="[URL][DOMAIN_NAME]" style="opacity:50%; width:calc(100vw - (100vw - 1…"
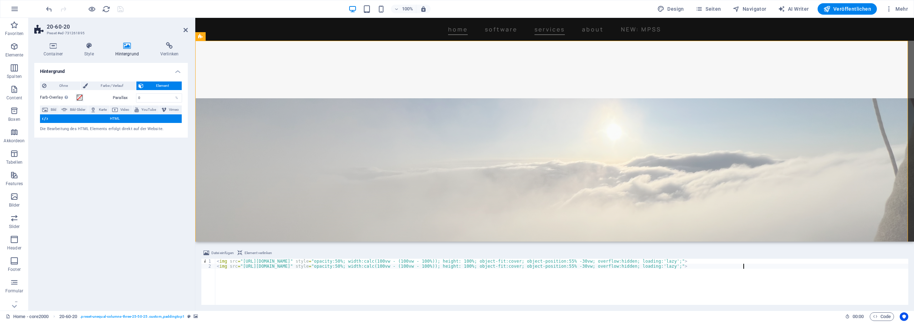
click at [216, 261] on div "< img src = "[URL][DOMAIN_NAME]" style = "opacity:50%; width:calc(100vw - (100v…" at bounding box center [561, 286] width 693 height 56
click at [217, 262] on div "< img src = "[URL][DOMAIN_NAME]" style = "opacity:50%; width:calc(100vw - (100v…" at bounding box center [561, 286] width 693 height 56
click at [218, 262] on div "< img src = "[URL][DOMAIN_NAME]" style = "opacity:50%; width:calc(100vw - (100v…" at bounding box center [561, 286] width 693 height 56
click at [740, 262] on div "<!-- src="[URL][DOMAIN_NAME]" style="opacity:50%; width:calc(100vw - (100vw - 1…" at bounding box center [561, 286] width 693 height 56
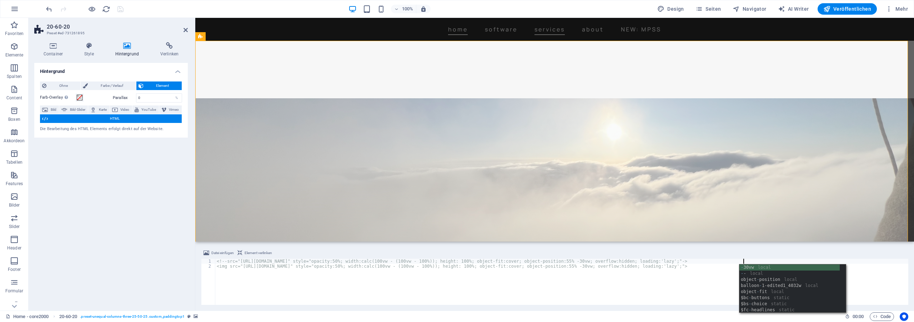
scroll to position [0, 43]
click at [691, 285] on div "<!-- src="[URL][DOMAIN_NAME]" style="opacity:50%; width:calc(100vw - (100vw - 1…" at bounding box center [561, 286] width 693 height 56
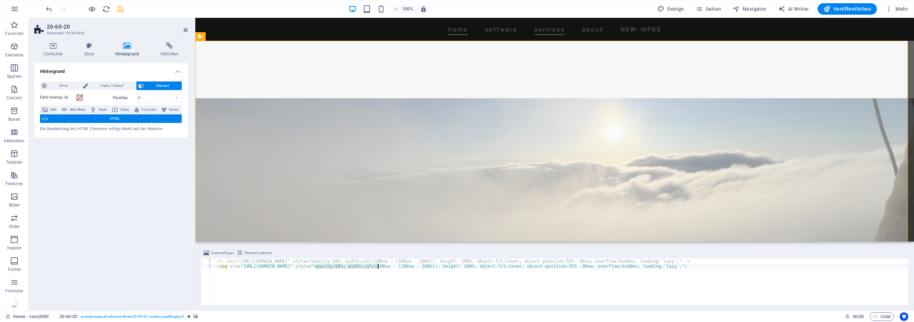
drag, startPoint x: 315, startPoint y: 266, endPoint x: 380, endPoint y: 266, distance: 65.0
click at [380, 266] on div "<!-- src="[URL][DOMAIN_NAME]" style="opacity:50%; width:calc(100vw - (100vw - 1…" at bounding box center [561, 286] width 693 height 56
paste textarea "_03-cropped1_4032w.png"
type textarea "<img src="[URL][DOMAIN_NAME]" style="opacity:50%; width:calc(100vw - (100vw - 1…"
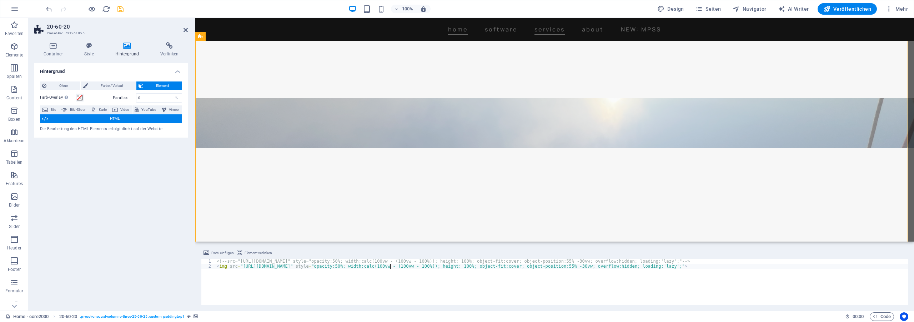
click at [853, 292] on div "<!-- src="[URL][DOMAIN_NAME]" style="opacity:50%; width:calc(100vw - (100vw - 1…" at bounding box center [561, 286] width 693 height 56
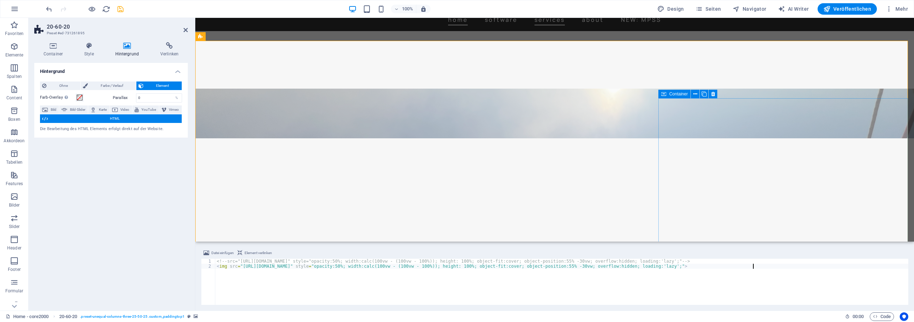
scroll to position [0, 0]
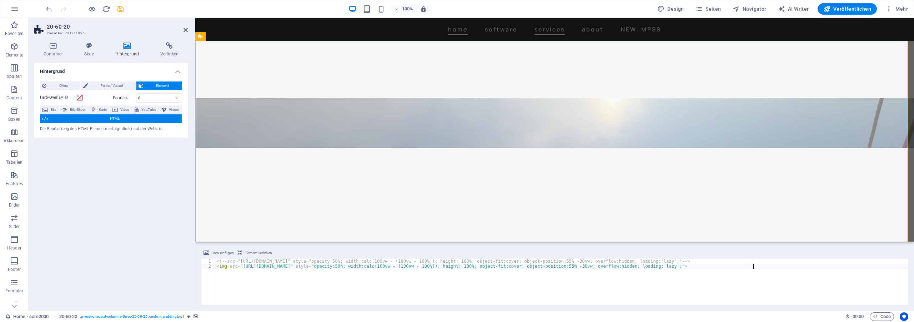
click at [122, 9] on icon "save" at bounding box center [120, 9] width 8 height 8
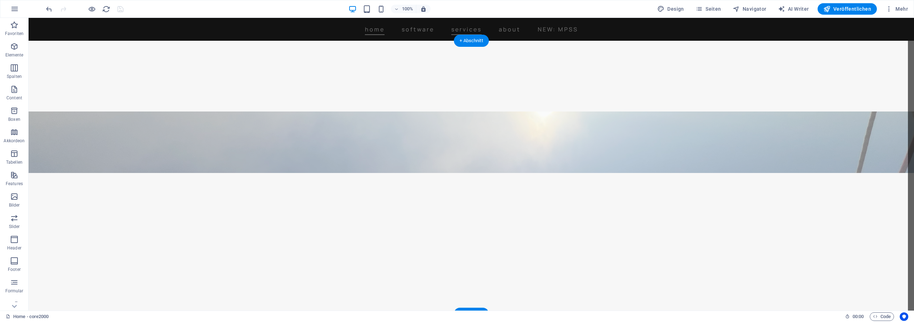
click at [157, 111] on div at bounding box center [471, 247] width 885 height 273
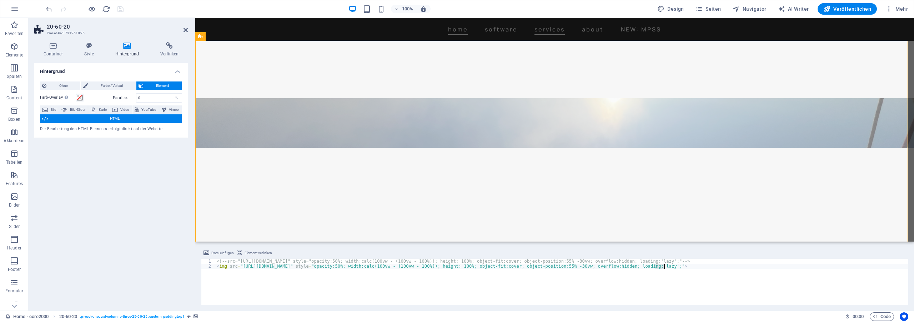
drag, startPoint x: 655, startPoint y: 266, endPoint x: 666, endPoint y: 265, distance: 11.1
click at [666, 265] on div "<!-- src="[URL][DOMAIN_NAME]" style="opacity:50%; width:calc(100vw - (100vw - 1…" at bounding box center [561, 286] width 693 height 56
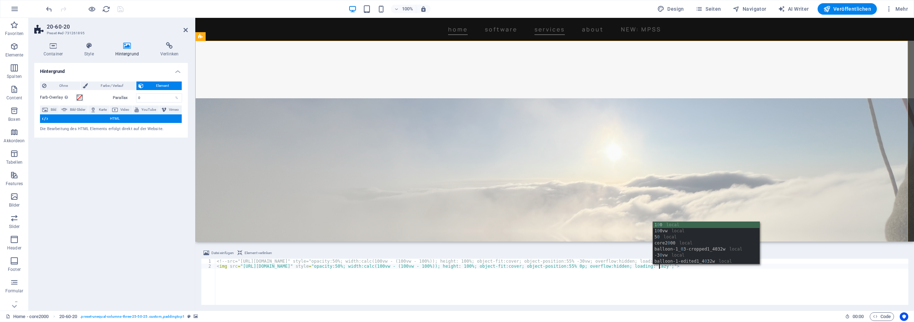
scroll to position [0, 36]
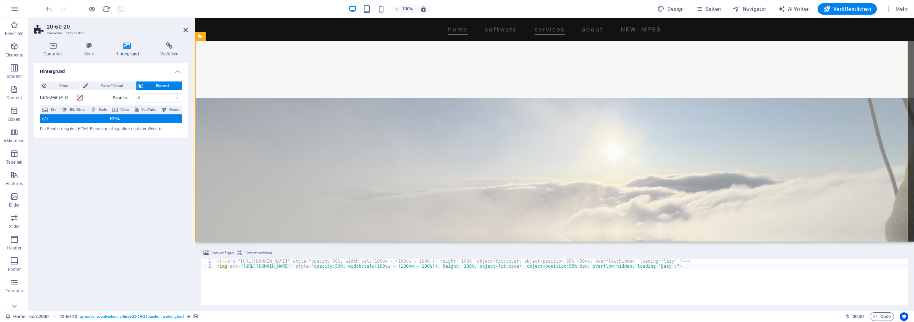
click at [735, 293] on div "<!-- src="[URL][DOMAIN_NAME]" style="opacity:50%; width:calc(100vw - (100vw - 1…" at bounding box center [561, 286] width 693 height 56
click at [655, 266] on div "<!-- src="[URL][DOMAIN_NAME]" style="opacity:50%; width:calc(100vw - (100vw - 1…" at bounding box center [561, 286] width 693 height 56
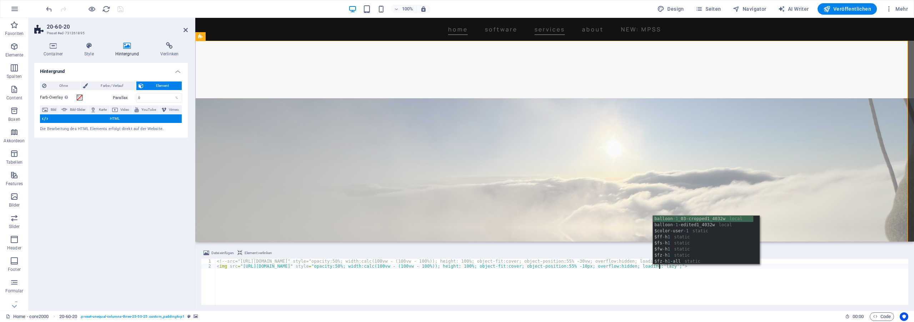
click at [650, 281] on div "<!-- src="[URL][DOMAIN_NAME]" style="opacity:50%; width:calc(100vw - (100vw - 1…" at bounding box center [561, 286] width 693 height 56
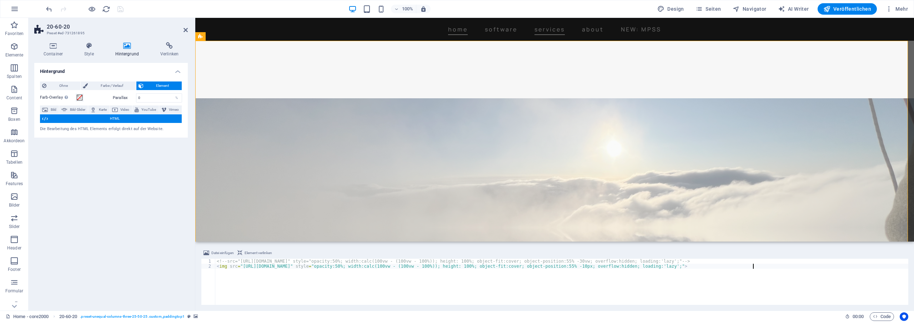
click at [659, 266] on div "<!-- src="[URL][DOMAIN_NAME]" style="opacity:50%; width:calc(100vw - (100vw - 1…" at bounding box center [561, 286] width 693 height 56
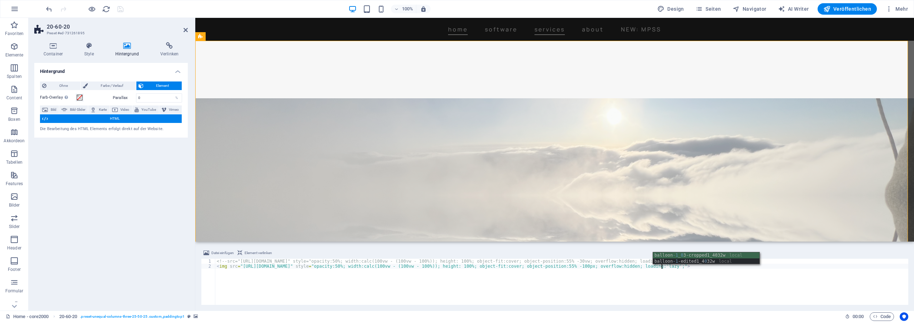
click at [658, 268] on div "<!-- src="[URL][DOMAIN_NAME]" style="opacity:50%; width:calc(100vw - (100vw - 1…" at bounding box center [561, 286] width 693 height 56
click at [748, 276] on div "<!-- src="[URL][DOMAIN_NAME]" style="opacity:50%; width:calc(100vw - (100vw - 1…" at bounding box center [561, 286] width 693 height 56
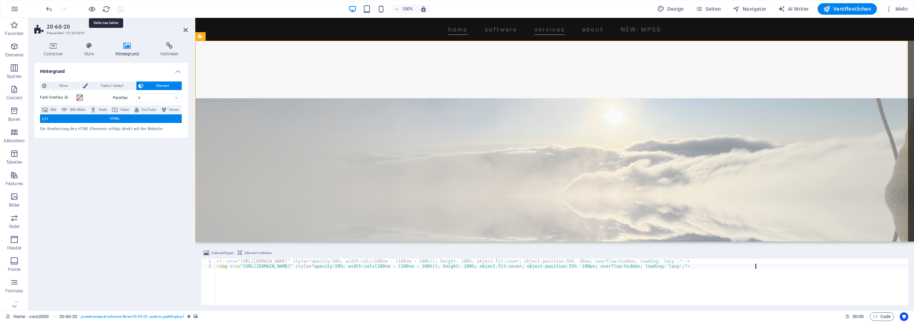
type textarea "<img src="[URL][DOMAIN_NAME]" style="opacity:50%; width:calc(100vw - (100vw - 1…"
click at [140, 9] on div "100% Design Seiten Navigator AI Writer Veröffentlichen Mehr" at bounding box center [478, 8] width 866 height 11
click at [116, 12] on div at bounding box center [85, 8] width 80 height 11
click at [121, 9] on icon "save" at bounding box center [120, 9] width 8 height 8
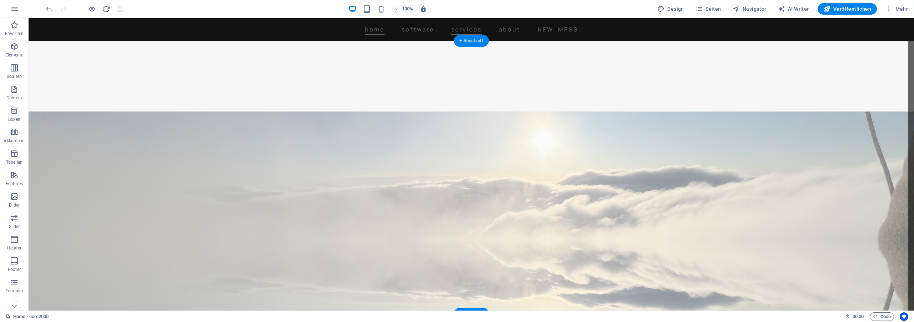
click at [92, 111] on div at bounding box center [471, 247] width 885 height 273
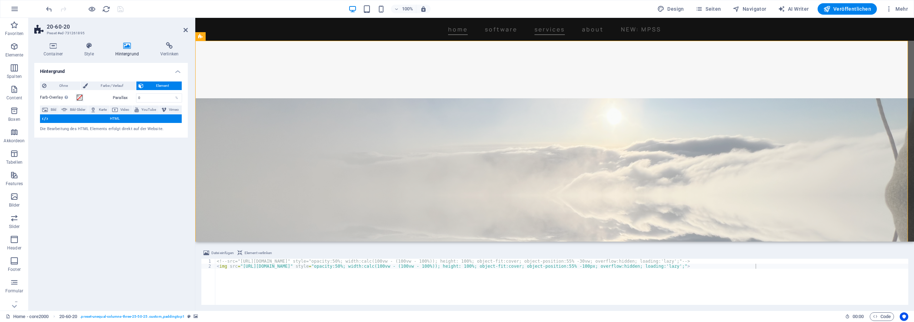
click at [513, 276] on div "<!-- src="[URL][DOMAIN_NAME]" style="opacity:50%; width:calc(100vw - (100vw - 1…" at bounding box center [561, 286] width 693 height 56
drag, startPoint x: 778, startPoint y: 283, endPoint x: 199, endPoint y: 265, distance: 579.4
click at [215, 265] on div "<!-- src="[URL][DOMAIN_NAME]" style="opacity:50%; width:calc(100vw - (100vw - 1…" at bounding box center [561, 281] width 693 height 46
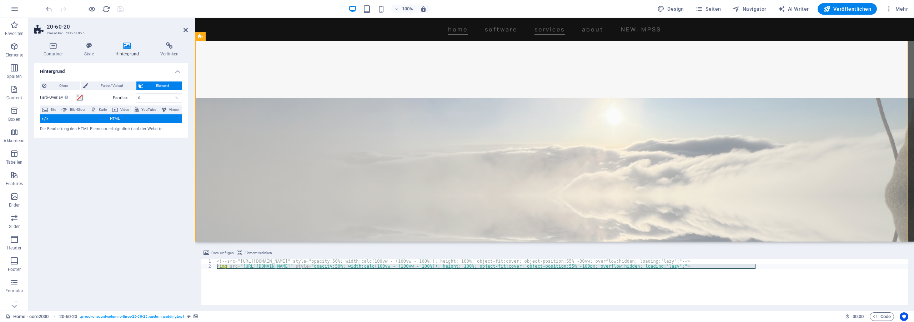
drag, startPoint x: 868, startPoint y: 296, endPoint x: 866, endPoint y: 292, distance: 4.2
click at [866, 296] on div "<!-- src="[URL][DOMAIN_NAME]" style="opacity:50%; width:calc(100vw - (100vw - 1…" at bounding box center [561, 281] width 693 height 46
paste textarea "<img src="[URL][DOMAIN_NAME]" style="opacity:50%; width:calc(100vw - (100vw - 1…"
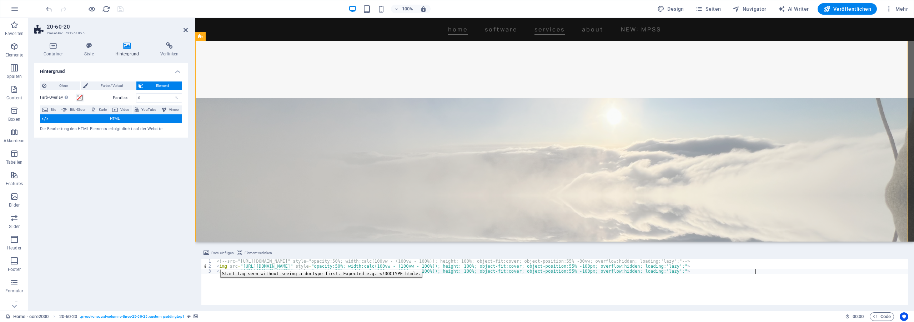
click at [220, 266] on div "<!-- src="[URL][DOMAIN_NAME]" style="opacity:50%; width:calc(100vw - (100vw - 1…" at bounding box center [561, 286] width 693 height 56
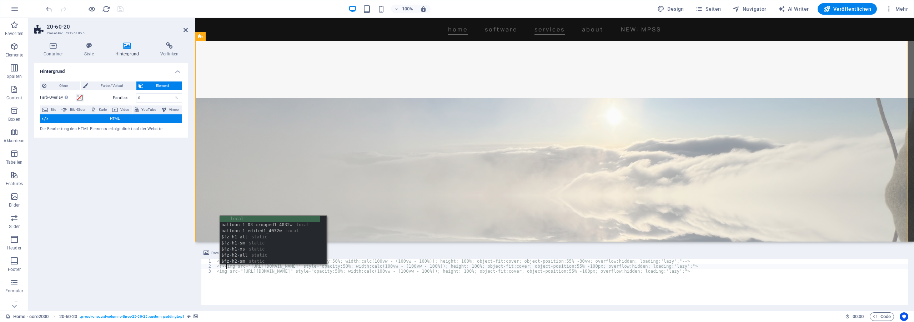
click at [760, 266] on div "<!-- src="[URL][DOMAIN_NAME]" style="opacity:50%; width:calc(100vw - (100vw - 1…" at bounding box center [561, 286] width 693 height 56
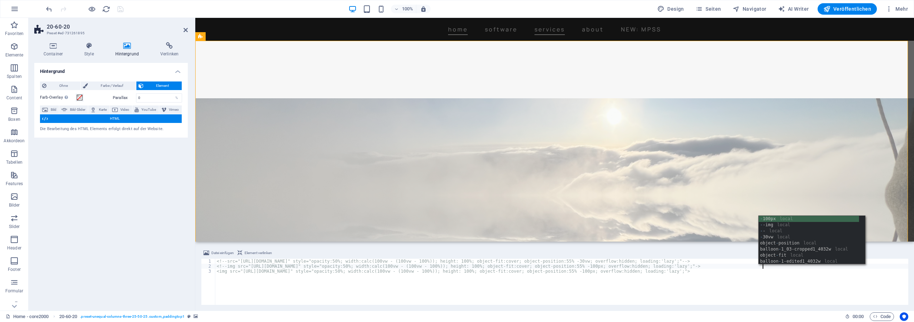
scroll to position [0, 45]
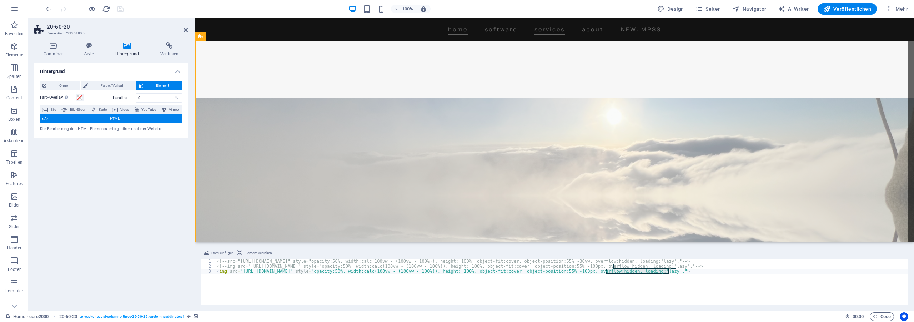
drag, startPoint x: 605, startPoint y: 271, endPoint x: 669, endPoint y: 270, distance: 63.9
click at [669, 270] on div "<!-- src="[URL][DOMAIN_NAME]" style="opacity:50%; width:calc(100vw - (100vw - 1…" at bounding box center [561, 286] width 693 height 56
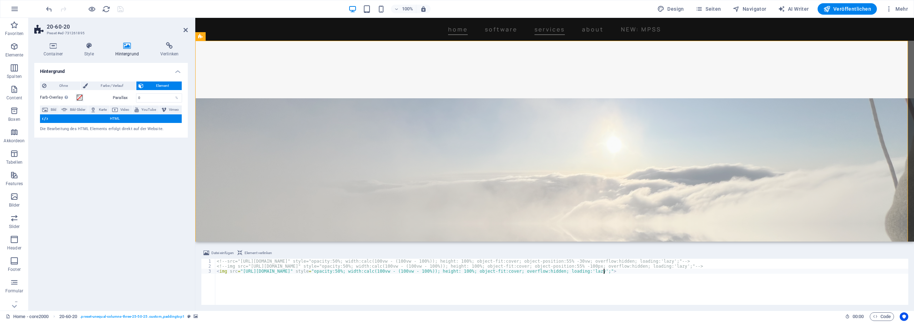
click at [716, 287] on div "<!-- src="[URL][DOMAIN_NAME]" style="opacity:50%; width:calc(100vw - (100vw - 1…" at bounding box center [561, 286] width 693 height 56
drag, startPoint x: 528, startPoint y: 270, endPoint x: 562, endPoint y: 271, distance: 33.9
click at [562, 271] on div "<!-- src="[URL][DOMAIN_NAME]" style="opacity:50%; width:calc(100vw - (100vw - 1…" at bounding box center [561, 286] width 693 height 56
type textarea "<img src="[URL][DOMAIN_NAME]" style="opacity:50%; width:calc(100vw - (100vw - 1…"
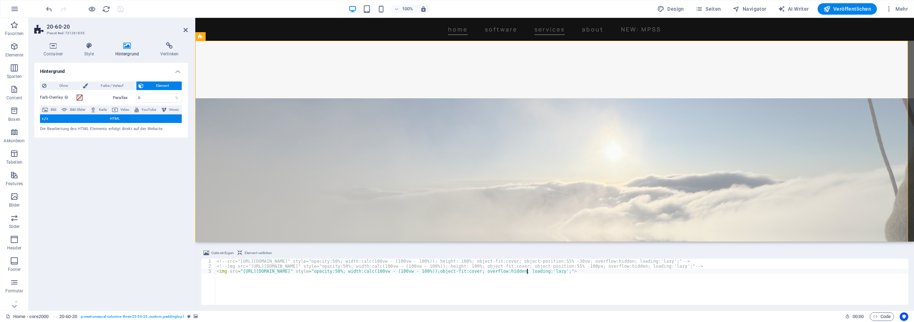
click at [744, 300] on div "<!-- src="[URL][DOMAIN_NAME]" style="opacity:50%; width:calc(100vw - (100vw - 1…" at bounding box center [561, 286] width 693 height 56
click at [131, 8] on div "100% Design Seiten Navigator AI Writer Veröffentlichen Mehr" at bounding box center [478, 8] width 866 height 11
click at [124, 10] on icon "save" at bounding box center [120, 9] width 8 height 8
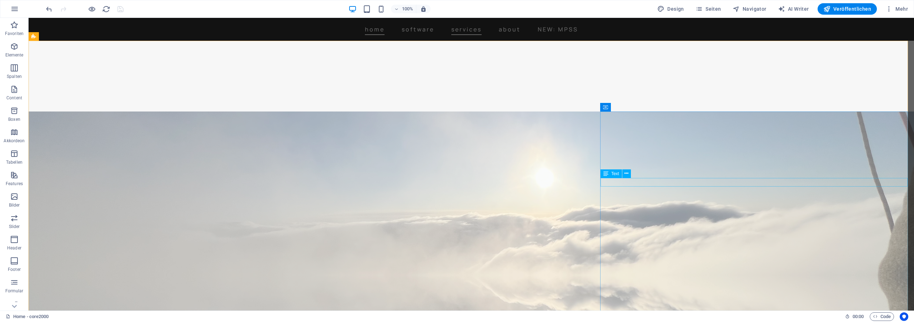
click at [271, 111] on div at bounding box center [471, 247] width 885 height 273
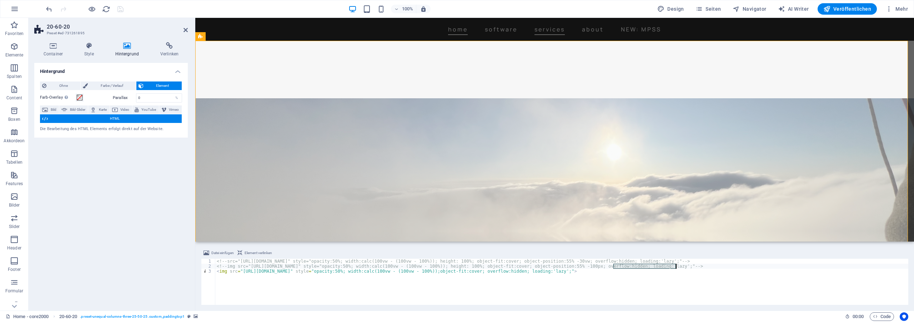
drag, startPoint x: 614, startPoint y: 266, endPoint x: 678, endPoint y: 265, distance: 63.6
click at [678, 265] on div "<!-- src="[URL][DOMAIN_NAME]" style="opacity:50%; width:calc(100vw - (100vw - 1…" at bounding box center [561, 286] width 693 height 56
click at [570, 272] on div "<!-- src="[URL][DOMAIN_NAME]" style="opacity:50%; width:calc(100vw - (100vw - 1…" at bounding box center [561, 286] width 693 height 56
paste textarea "bject-position:55% -100px;o"
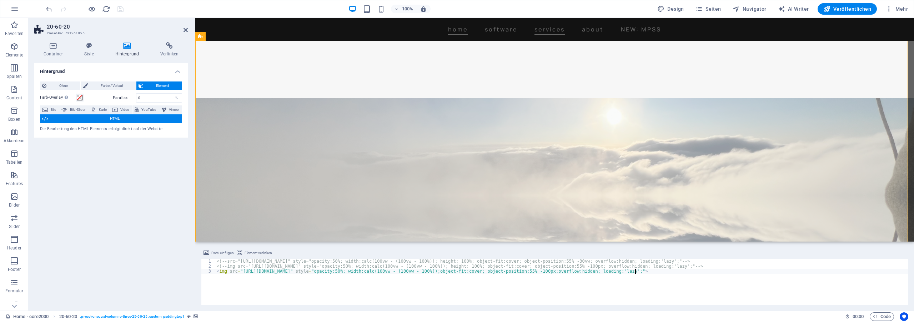
scroll to position [0, 34]
drag, startPoint x: 609, startPoint y: 271, endPoint x: 615, endPoint y: 270, distance: 6.5
click at [615, 270] on div "<!-- src="[URL][DOMAIN_NAME]" style="opacity:50%; width:calc(100vw - (100vw - 1…" at bounding box center [561, 286] width 693 height 56
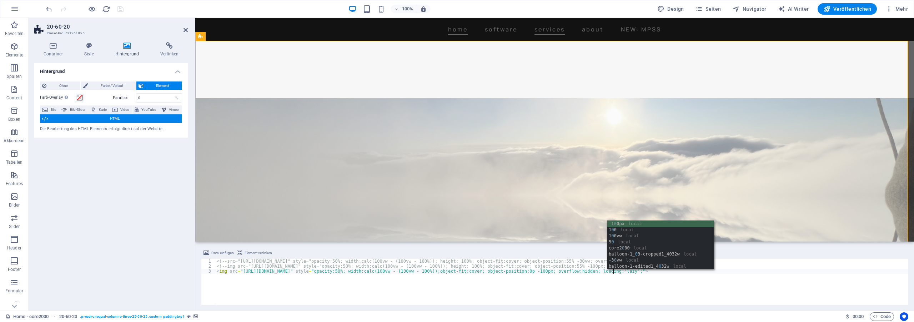
scroll to position [0, 32]
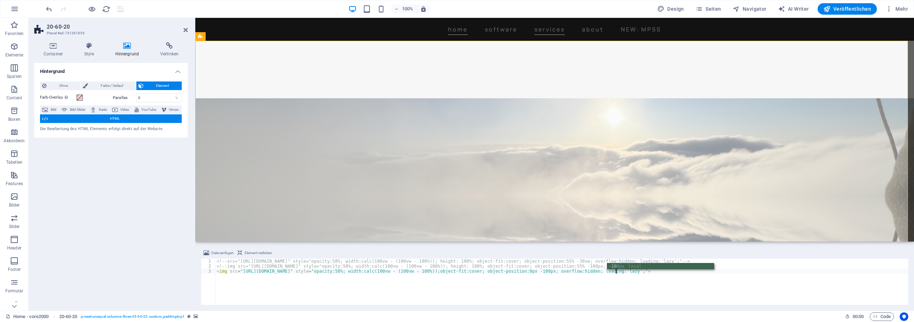
click at [651, 305] on div "Datei einfügen Element verlinken <img src="[URL][DOMAIN_NAME]" style="opacity:5…" at bounding box center [554, 276] width 719 height 67
click at [624, 271] on div "<!-- src="[URL][DOMAIN_NAME]" style="opacity:50%; width:calc(100vw - (100vw - 1…" at bounding box center [561, 286] width 693 height 56
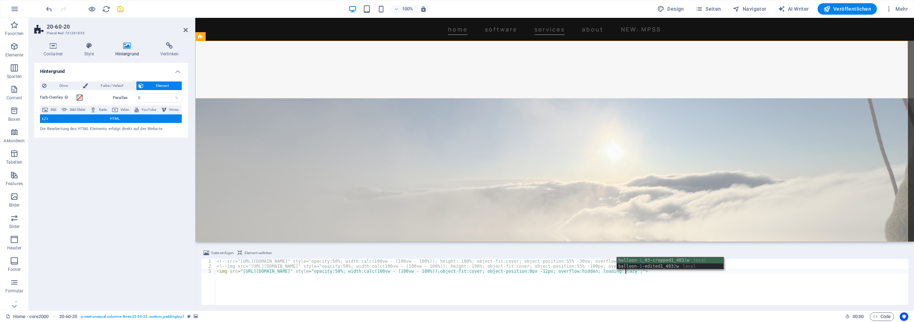
scroll to position [0, 34]
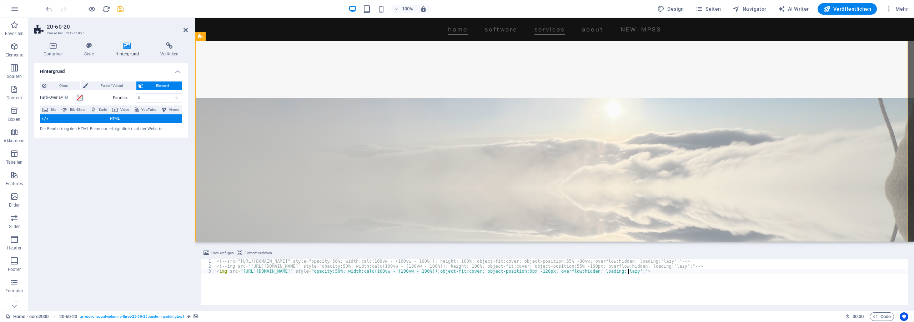
click at [761, 296] on div "<!-- src="[URL][DOMAIN_NAME]" style="opacity:50%; width:calc(100vw - (100vw - 1…" at bounding box center [561, 286] width 693 height 56
type textarea "<img src="[URL][DOMAIN_NAME]" style="opacity:50%; width:calc(100vw - (100vw - 1…"
click at [112, 10] on div at bounding box center [85, 8] width 80 height 11
click at [123, 10] on icon "save" at bounding box center [120, 9] width 8 height 8
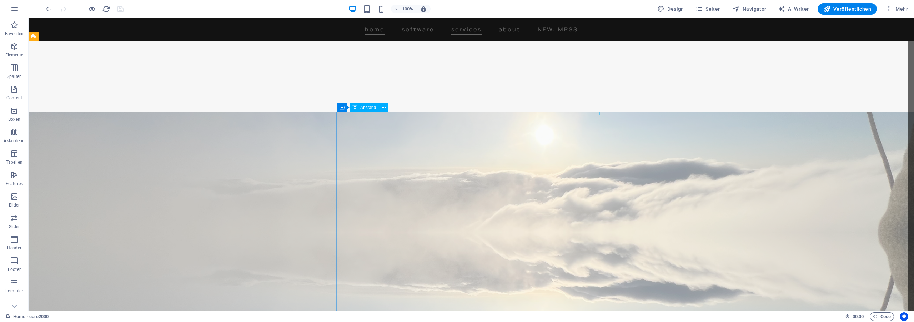
click at [230, 111] on div at bounding box center [471, 247] width 885 height 273
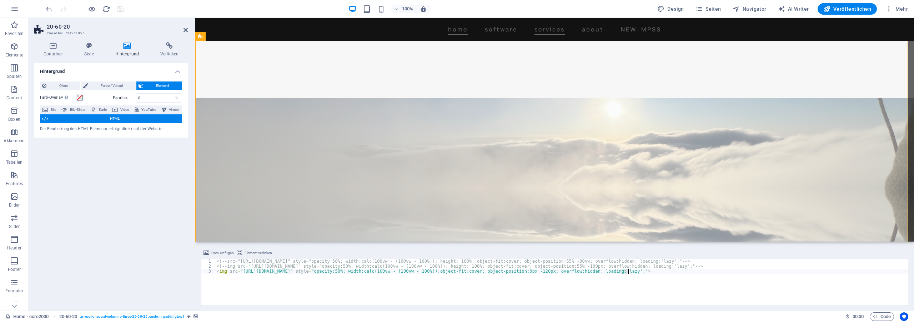
drag, startPoint x: 621, startPoint y: 270, endPoint x: 628, endPoint y: 270, distance: 6.8
click at [628, 270] on div "<!-- src="[URL][DOMAIN_NAME]" style="opacity:50%; width:calc(100vw - (100vw - 1…" at bounding box center [561, 286] width 693 height 56
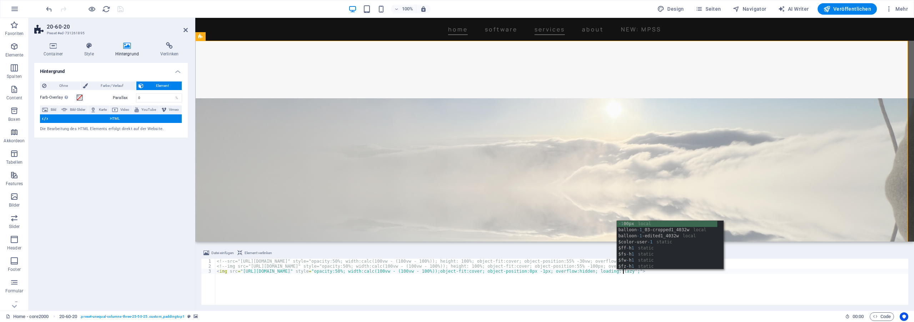
scroll to position [0, 33]
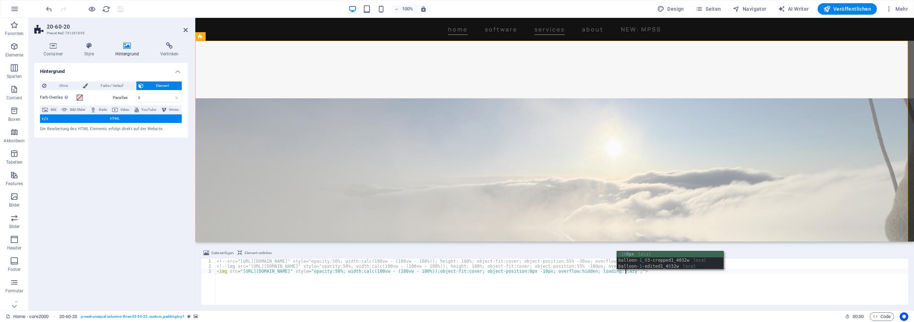
click at [657, 293] on div "<!-- src="[URL][DOMAIN_NAME]" style="opacity:50%; width:calc(100vw - (100vw - 1…" at bounding box center [561, 286] width 693 height 56
click at [625, 271] on div "<!-- src="[URL][DOMAIN_NAME]" style="opacity:50%; width:calc(100vw - (100vw - 1…" at bounding box center [561, 286] width 693 height 56
click at [628, 271] on div "<!-- src="[URL][DOMAIN_NAME]" style="opacity:50%; width:calc(100vw - (100vw - 1…" at bounding box center [561, 286] width 693 height 56
drag, startPoint x: 621, startPoint y: 271, endPoint x: 626, endPoint y: 271, distance: 5.4
click at [626, 271] on div "<!-- src="[URL][DOMAIN_NAME]" style="opacity:50%; width:calc(100vw - (100vw - 1…" at bounding box center [561, 286] width 693 height 56
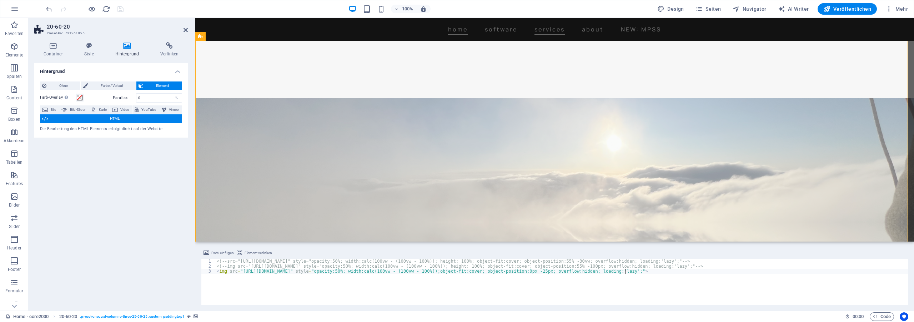
click at [767, 286] on div "<!-- src="[URL][DOMAIN_NAME]" style="opacity:50%; width:calc(100vw - (100vw - 1…" at bounding box center [561, 286] width 693 height 56
type textarea "<img src="[URL][DOMAIN_NAME]" style="opacity:50%; width:calc(100vw - (100vw - 1…"
click at [122, 9] on div at bounding box center [85, 8] width 80 height 11
click at [122, 10] on icon "save" at bounding box center [120, 9] width 8 height 8
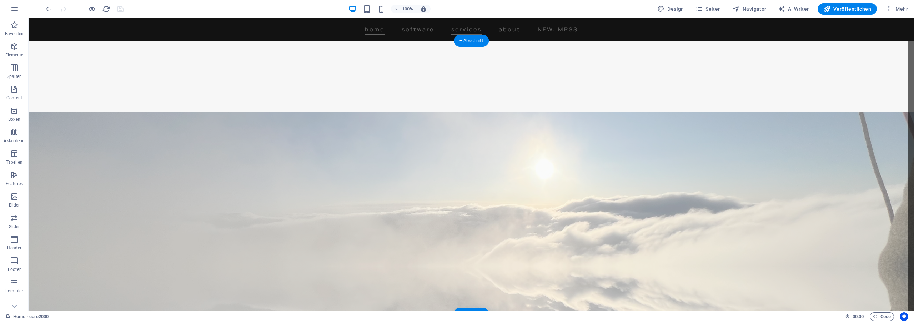
click at [233, 111] on div at bounding box center [471, 247] width 885 height 273
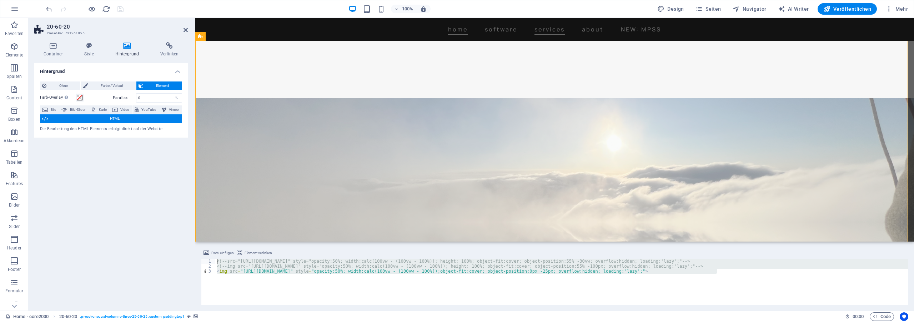
click at [215, 258] on div "<!-- src="[URL][DOMAIN_NAME]" style="opacity:50%; width:calc(100vw - (100vw - 1…" at bounding box center [561, 281] width 693 height 46
click at [727, 280] on div "<!-- src="[URL][DOMAIN_NAME]" style="opacity:50%; width:calc(100vw - (100vw - 1…" at bounding box center [561, 281] width 693 height 46
type textarea "<img src="[URL][DOMAIN_NAME]" style="opacity:50%; width:calc(100vw - (100vw - 1…"
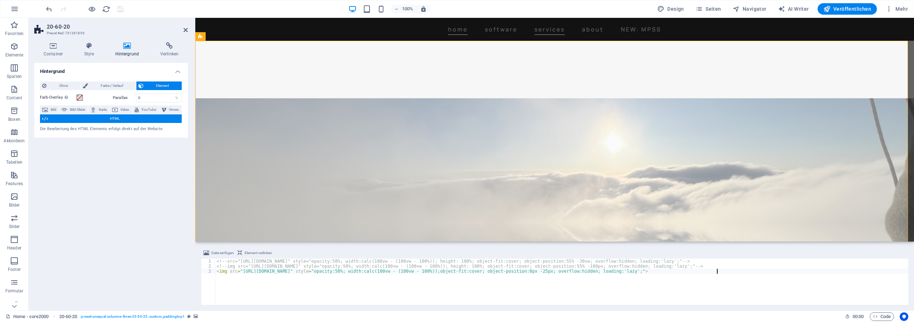
drag, startPoint x: 749, startPoint y: 283, endPoint x: 661, endPoint y: 258, distance: 91.2
click at [661, 258] on div "<!-- src="[URL][DOMAIN_NAME]" style="opacity:50%; width:calc(100vw - (100vw - 1…" at bounding box center [561, 286] width 693 height 56
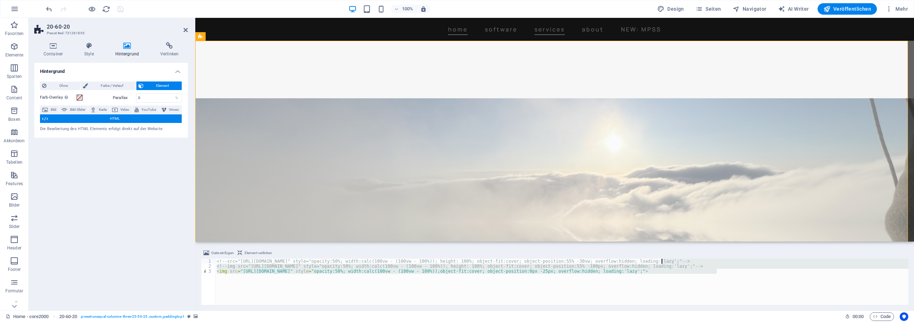
click at [673, 269] on div "<!-- src="[URL][DOMAIN_NAME]" style="opacity:50%; width:calc(100vw - (100vw - 1…" at bounding box center [561, 281] width 693 height 46
type textarea "<img src="[URL][DOMAIN_NAME]" style="opacity:50%; width:calc(100vw - (100vw - 1…"
drag, startPoint x: 235, startPoint y: 263, endPoint x: 497, endPoint y: 277, distance: 262.8
click at [497, 277] on div "<!-- src="[URL][DOMAIN_NAME]" style="opacity:50%; width:calc(100vw - (100vw - 1…" at bounding box center [561, 286] width 693 height 56
click at [502, 275] on div "<!-- src="[URL][DOMAIN_NAME]" style="opacity:50%; width:calc(100vw - (100vw - 1…" at bounding box center [561, 281] width 693 height 46
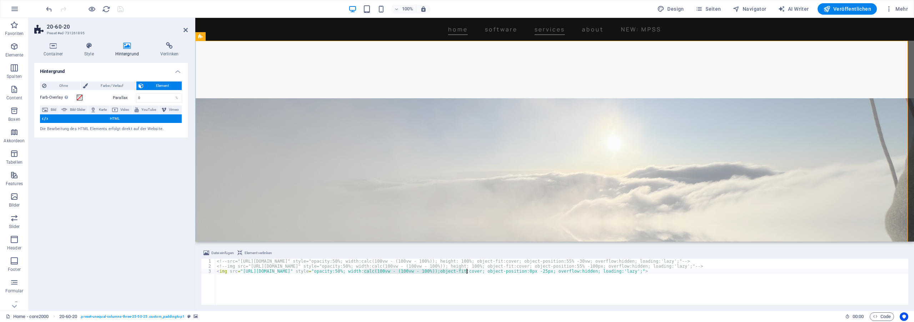
drag, startPoint x: 366, startPoint y: 270, endPoint x: 485, endPoint y: 271, distance: 119.3
click at [485, 271] on div "<!-- src="[URL][DOMAIN_NAME]" style="opacity:50%; width:calc(100vw - (100vw - 1…" at bounding box center [561, 286] width 693 height 56
click at [514, 273] on div "<!-- src="[URL][DOMAIN_NAME]" style="opacity:50%; width:calc(100vw - (100vw - 1…" at bounding box center [561, 286] width 693 height 56
click at [432, 270] on div "<!-- src="[URL][DOMAIN_NAME]" style="opacity:50%; width:calc(100vw - (100vw - 1…" at bounding box center [561, 286] width 693 height 56
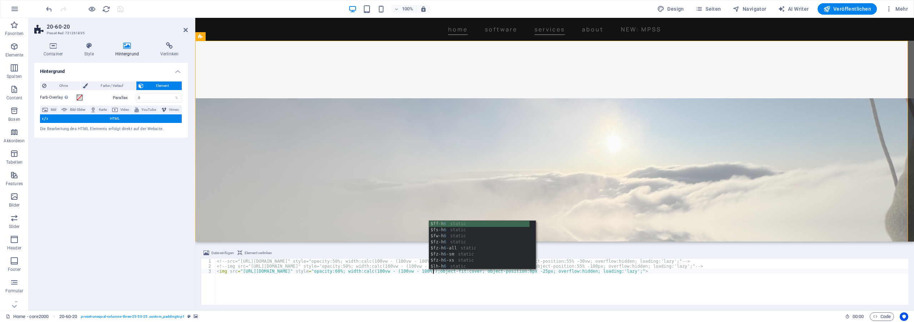
scroll to position [0, 17]
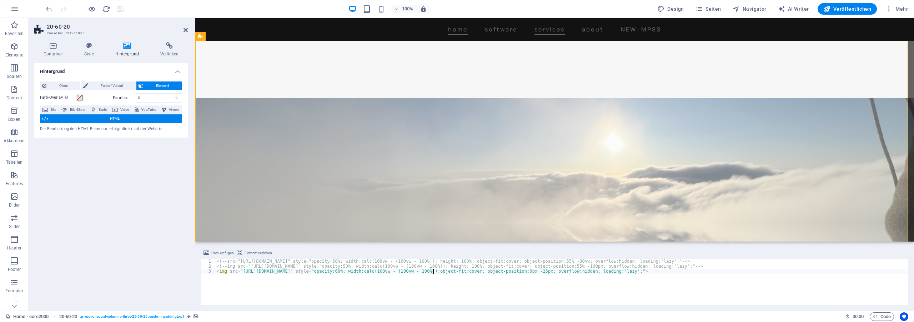
drag, startPoint x: 431, startPoint y: 271, endPoint x: 436, endPoint y: 271, distance: 5.0
click at [436, 271] on div "<!-- src="[URL][DOMAIN_NAME]" style="opacity:50%; width:calc(100vw - (100vw - 1…" at bounding box center [561, 286] width 693 height 56
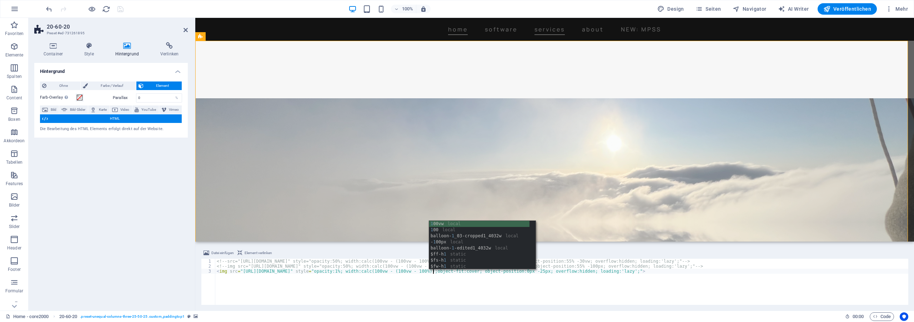
scroll to position [0, 18]
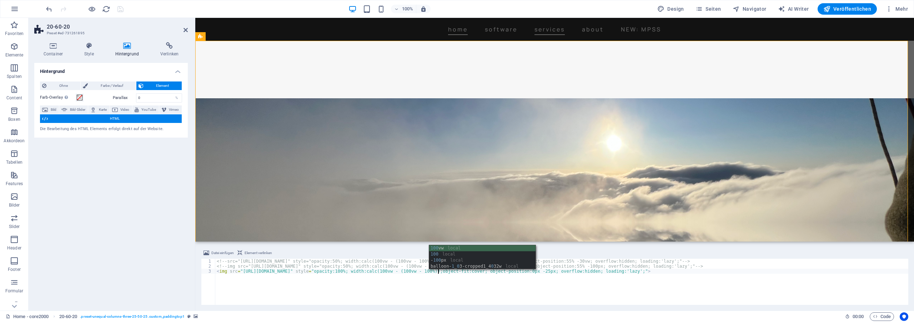
click at [509, 291] on div "<!-- src="[URL][DOMAIN_NAME]" style="opacity:50%; width:calc(100vw - (100vw - 1…" at bounding box center [561, 286] width 693 height 56
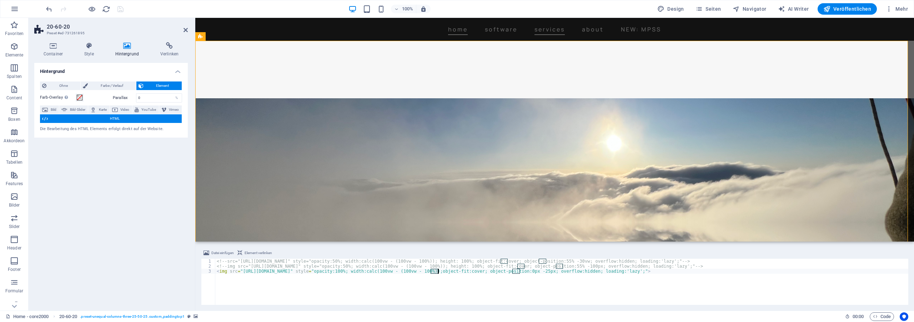
drag, startPoint x: 430, startPoint y: 271, endPoint x: 439, endPoint y: 271, distance: 8.6
click at [439, 271] on div "<!-- src="[URL][DOMAIN_NAME]" style="opacity:50%; width:calc(100vw - (100vw - 1…" at bounding box center [561, 286] width 693 height 56
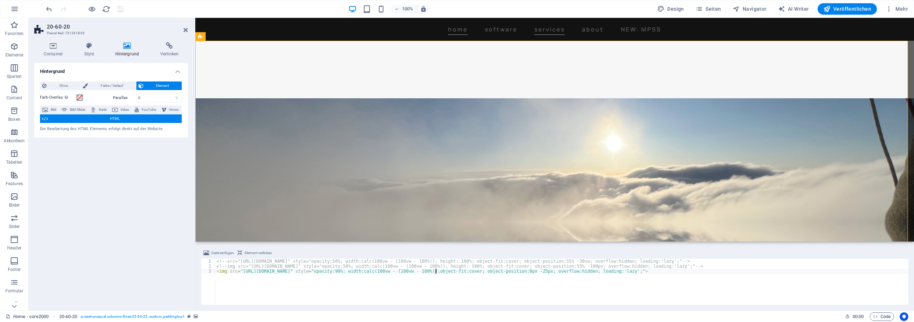
click at [795, 298] on div "<!-- src="[URL][DOMAIN_NAME]" style="opacity:50%; width:calc(100vw - (100vw - 1…" at bounding box center [561, 286] width 693 height 56
type textarea "<img src="[URL][DOMAIN_NAME]" style="opacity:90%; width:calc(100vw - (100vw - 1…"
click at [138, 9] on div "100% Design Seiten Navigator AI Writer Veröffentlichen Mehr" at bounding box center [478, 8] width 866 height 11
click at [124, 10] on icon "save" at bounding box center [120, 9] width 8 height 8
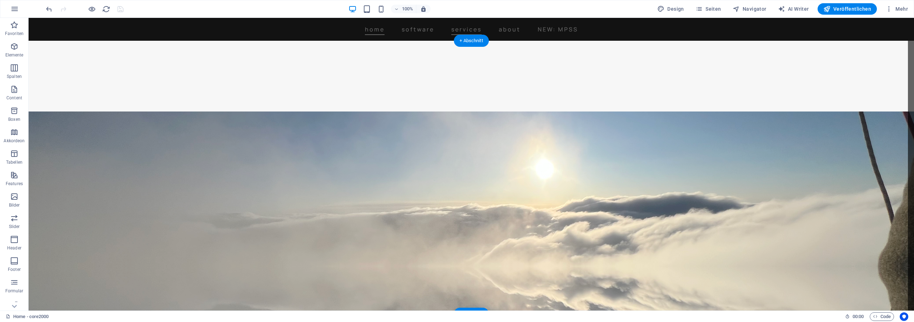
click at [119, 111] on div at bounding box center [471, 247] width 885 height 273
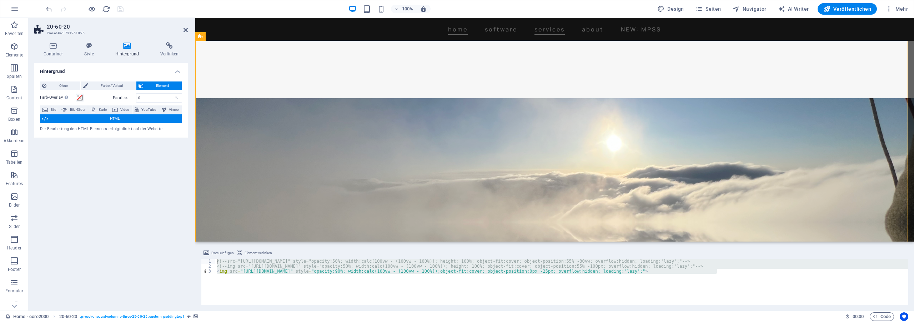
drag, startPoint x: 755, startPoint y: 290, endPoint x: 166, endPoint y: 263, distance: 589.0
click at [215, 263] on div "<!-- src="[URL][DOMAIN_NAME]" style="opacity:50%; width:calc(100vw - (100vw - 1…" at bounding box center [561, 281] width 693 height 46
click at [745, 288] on div "<!-- src="[URL][DOMAIN_NAME]" style="opacity:50%; width:calc(100vw - (100vw - 1…" at bounding box center [561, 281] width 693 height 46
type textarea "<img src="[URL][DOMAIN_NAME]" style="opacity:90%; width:calc(100vw - (100vw - 1…"
drag, startPoint x: 766, startPoint y: 290, endPoint x: 153, endPoint y: 228, distance: 616.5
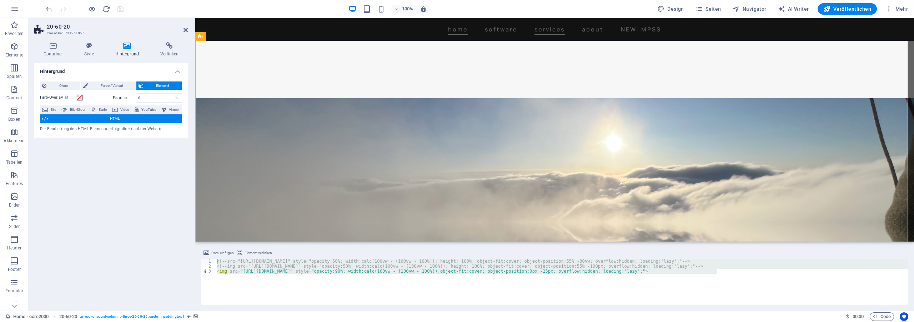
click at [215, 258] on div "<!-- src="[URL][DOMAIN_NAME]" style="opacity:50%; width:calc(100vw - (100vw - 1…" at bounding box center [561, 281] width 693 height 46
click at [748, 289] on div "<!-- src="[URL][DOMAIN_NAME]" style="opacity:50%; width:calc(100vw - (100vw - 1…" at bounding box center [561, 281] width 693 height 46
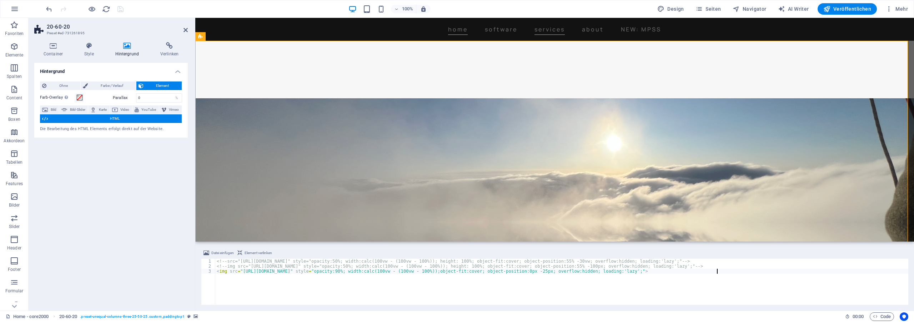
click at [526, 271] on div "<!-- src="[URL][DOMAIN_NAME]" style="opacity:50%; width:calc(100vw - (100vw - 1…" at bounding box center [561, 286] width 693 height 56
click at [754, 292] on div "<!-- src="[URL][DOMAIN_NAME]" style="opacity:50%; width:calc(100vw - (100vw - 1…" at bounding box center [561, 286] width 693 height 56
type textarea "<img src="[URL][DOMAIN_NAME]" style="opacity:90%; width:calc(100vw - (100vw - 1…"
click at [154, 11] on div "100% Design Seiten Navigator AI Writer Veröffentlichen Mehr" at bounding box center [478, 8] width 866 height 11
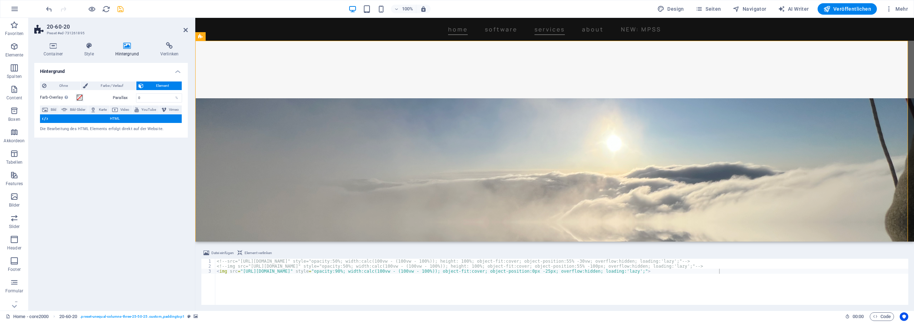
click at [125, 11] on div "100% Design Seiten Navigator AI Writer Veröffentlichen Mehr" at bounding box center [478, 8] width 866 height 11
click at [124, 11] on icon "save" at bounding box center [120, 9] width 8 height 8
